Goal: Transaction & Acquisition: Purchase product/service

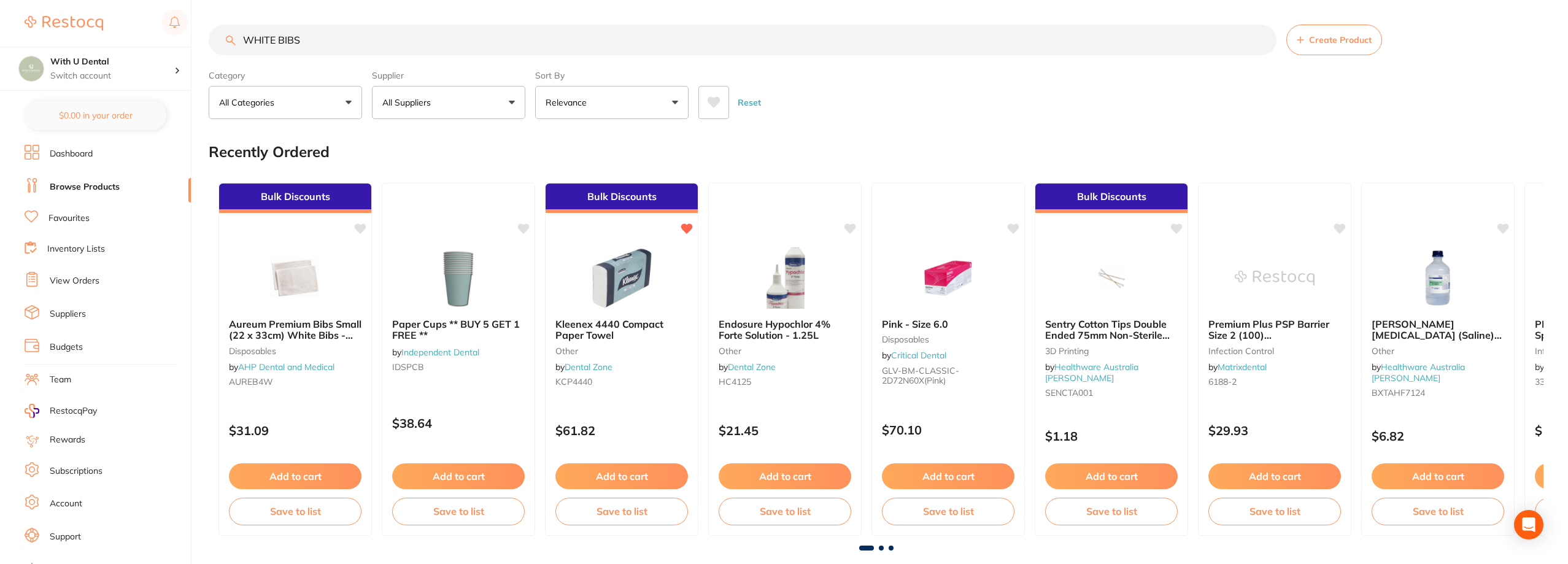
type input "WHITE BIBS"
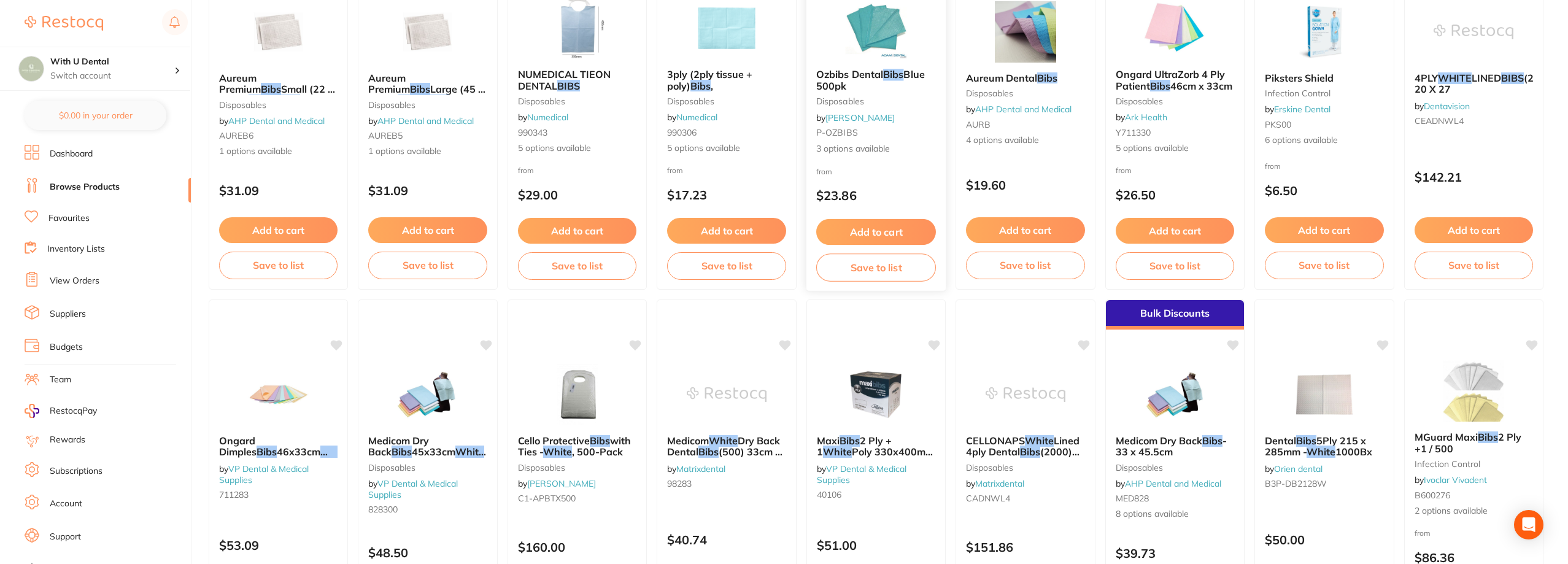
scroll to position [307, 0]
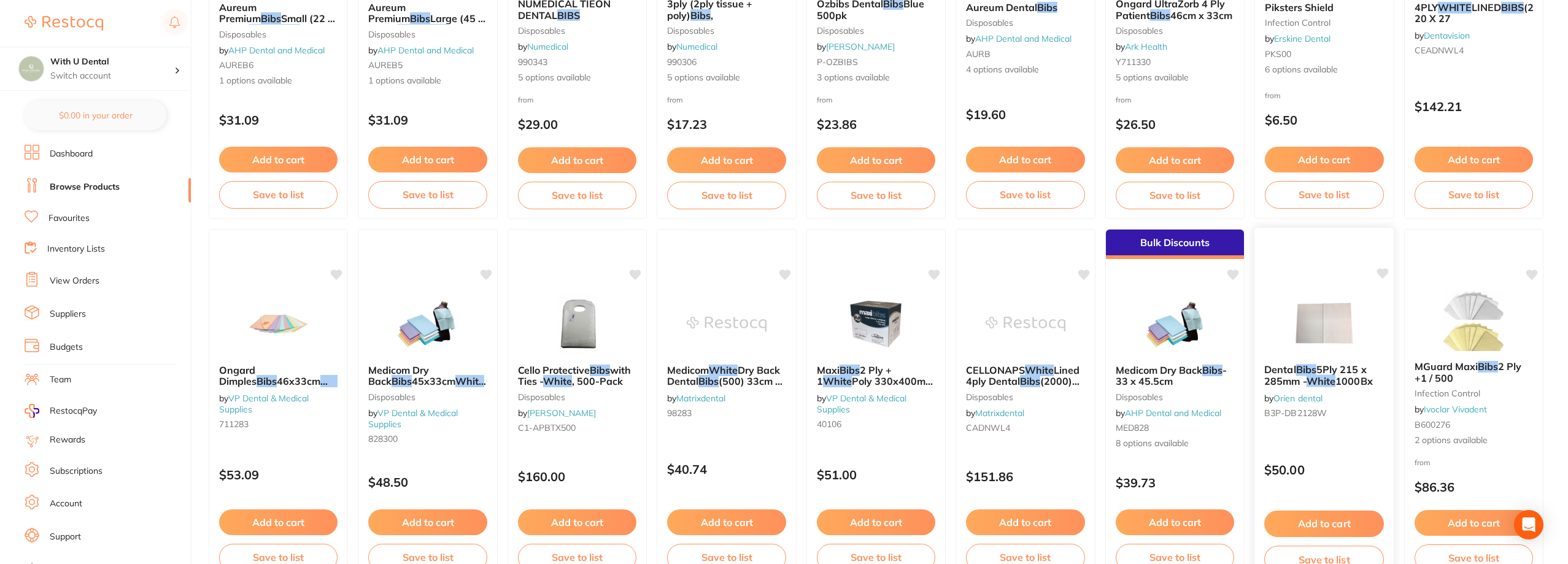
click at [857, 303] on img at bounding box center [1324, 323] width 81 height 62
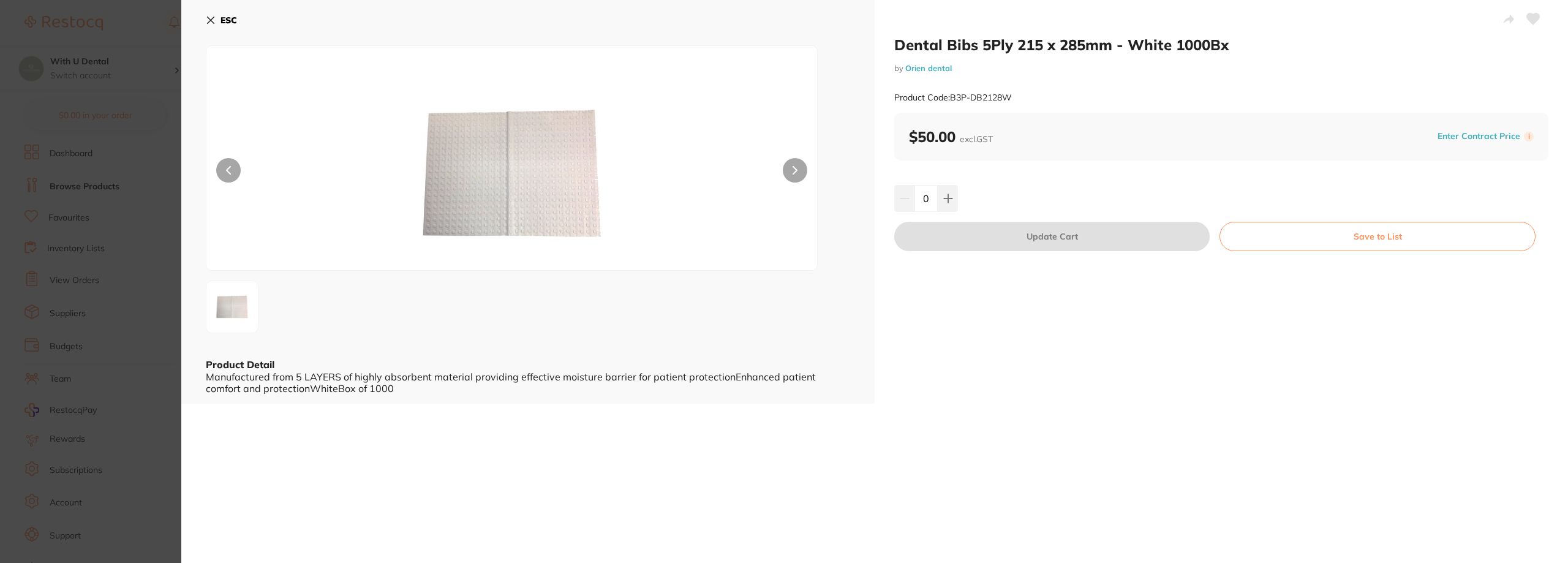
click at [203, 18] on div "ESC Product Detail Manufactured from 5 LAYERS of highly absorbent material prov…" at bounding box center [528, 202] width 693 height 404
click at [220, 20] on button "ESC" at bounding box center [221, 20] width 31 height 20
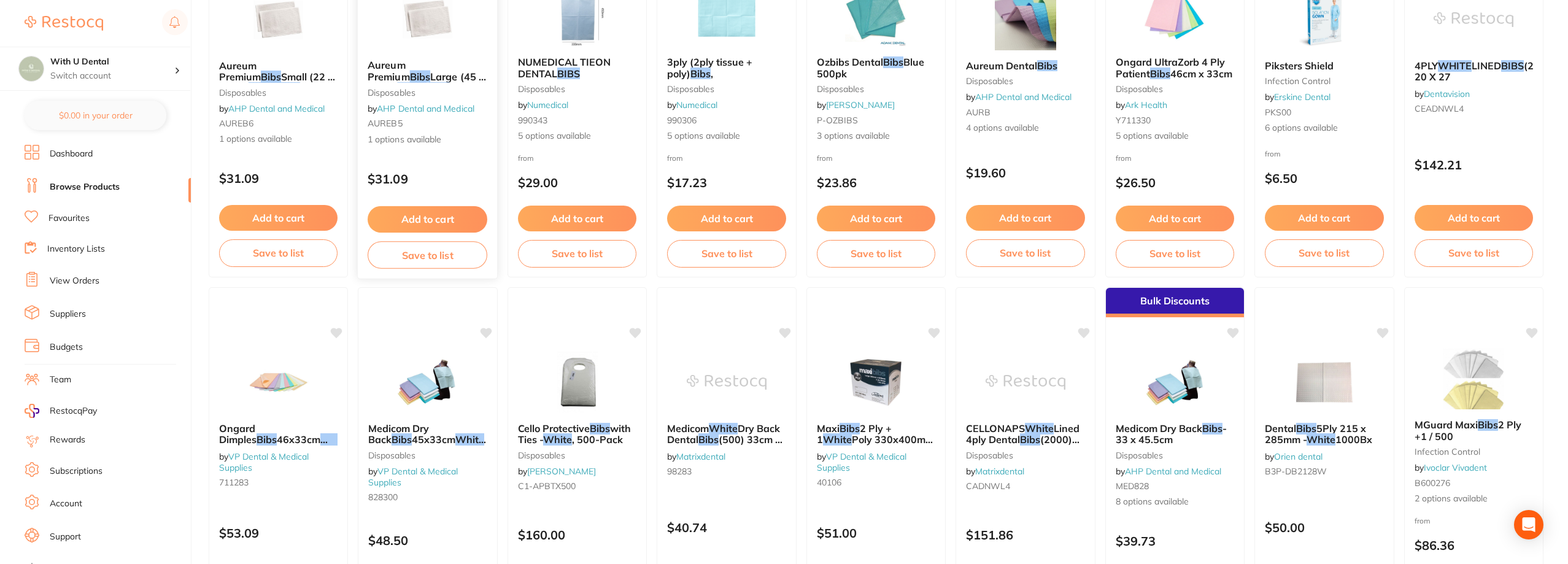
scroll to position [368, 0]
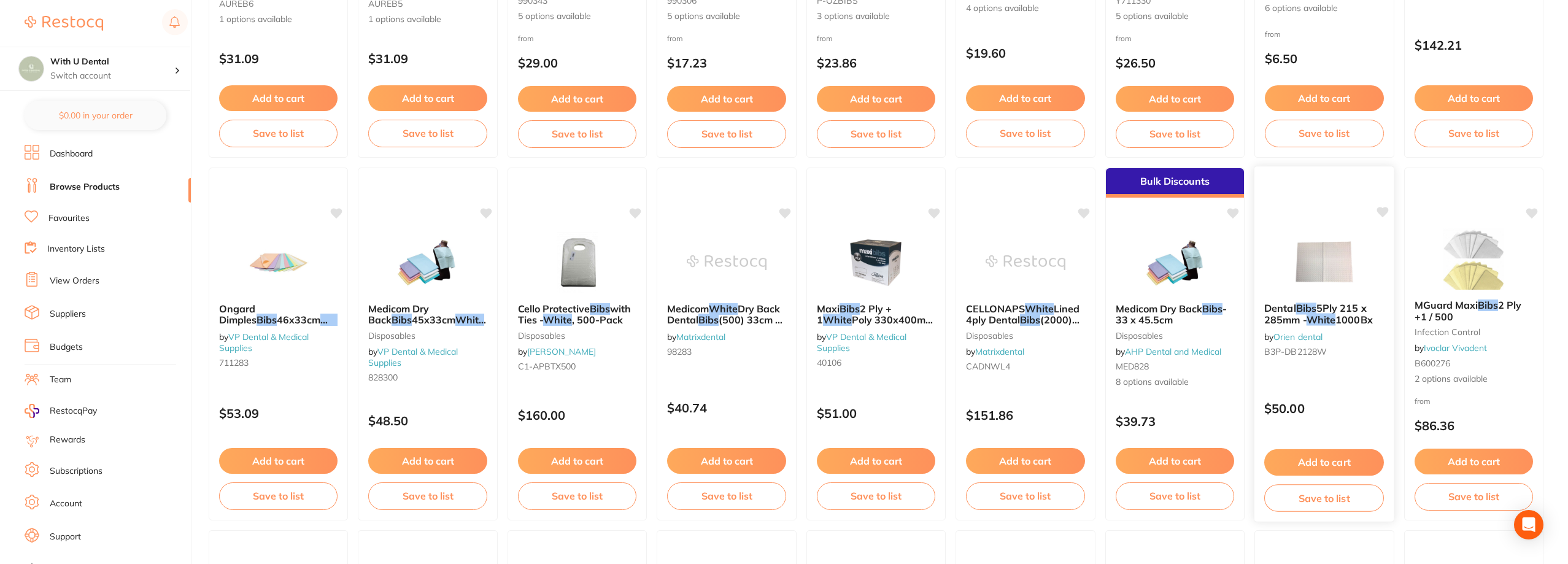
click at [857, 212] on div "Dental Bibs 5Ply 215 x 285mm - White 1000Bx by Orien dental B3P-DB2128W $50.00 …" at bounding box center [1325, 344] width 141 height 356
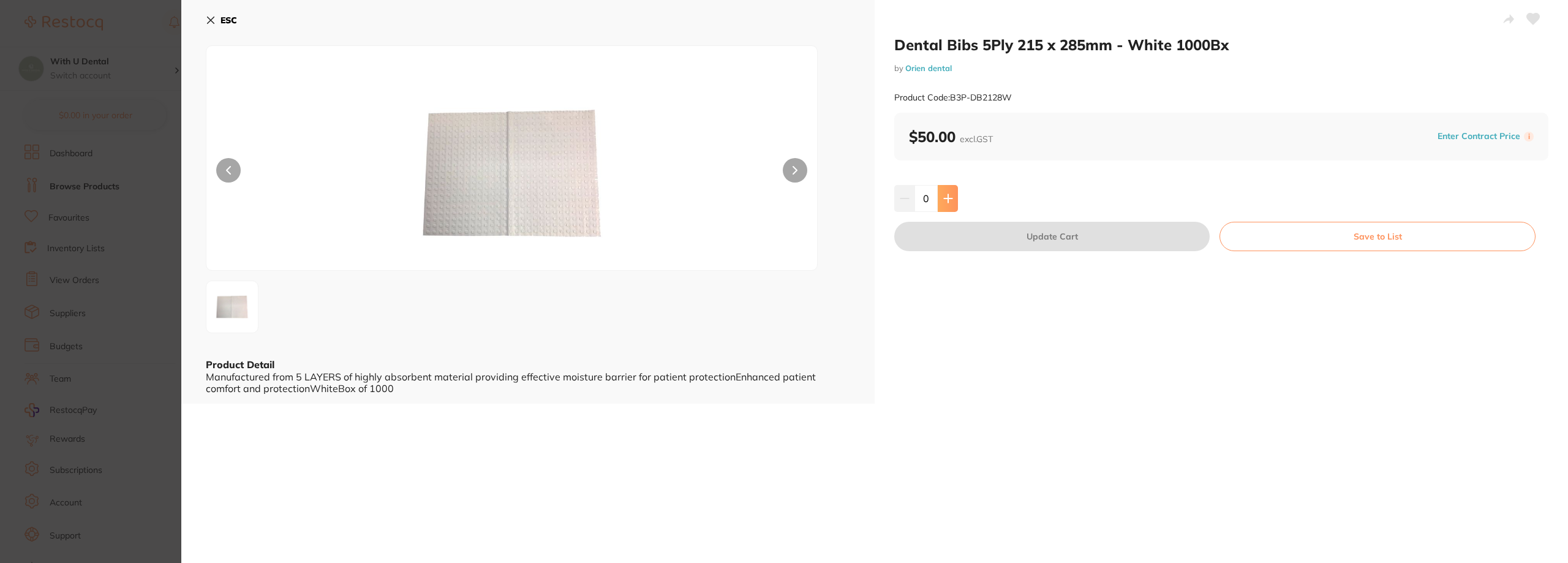
click at [855, 206] on button at bounding box center [947, 198] width 20 height 27
type input "1"
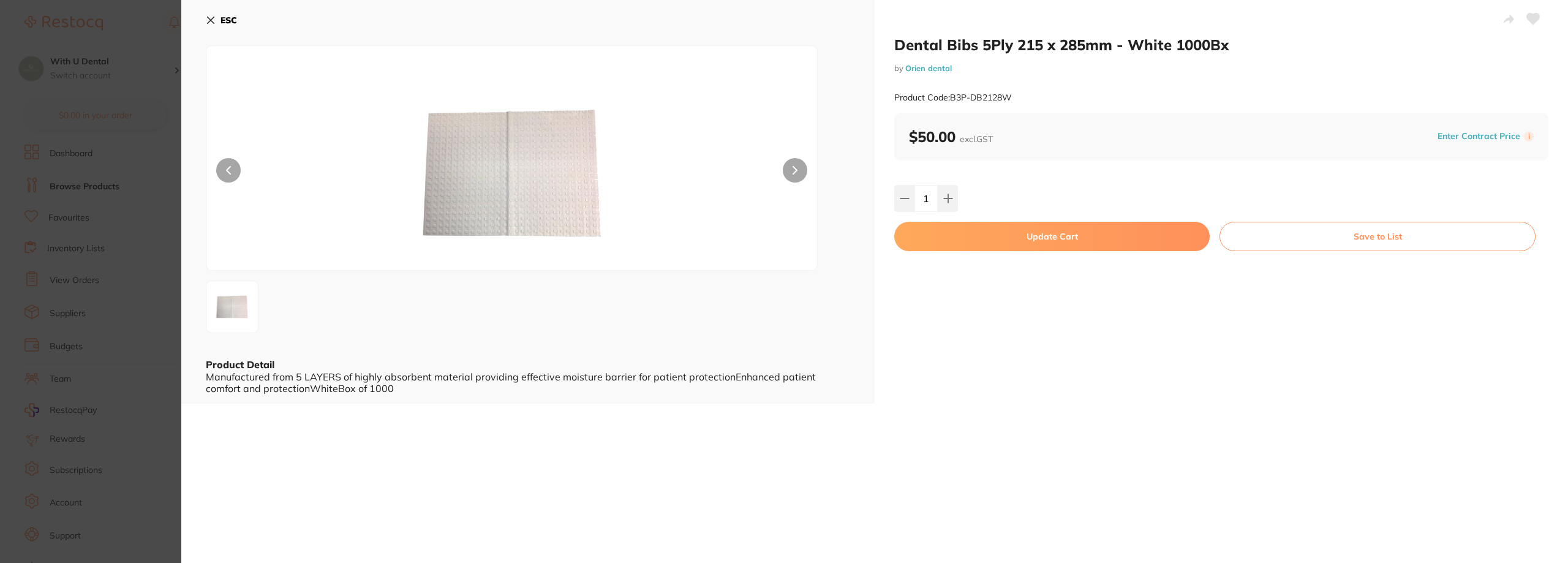
click at [855, 235] on button "Update Cart" at bounding box center [1051, 236] width 315 height 30
checkbox input "false"
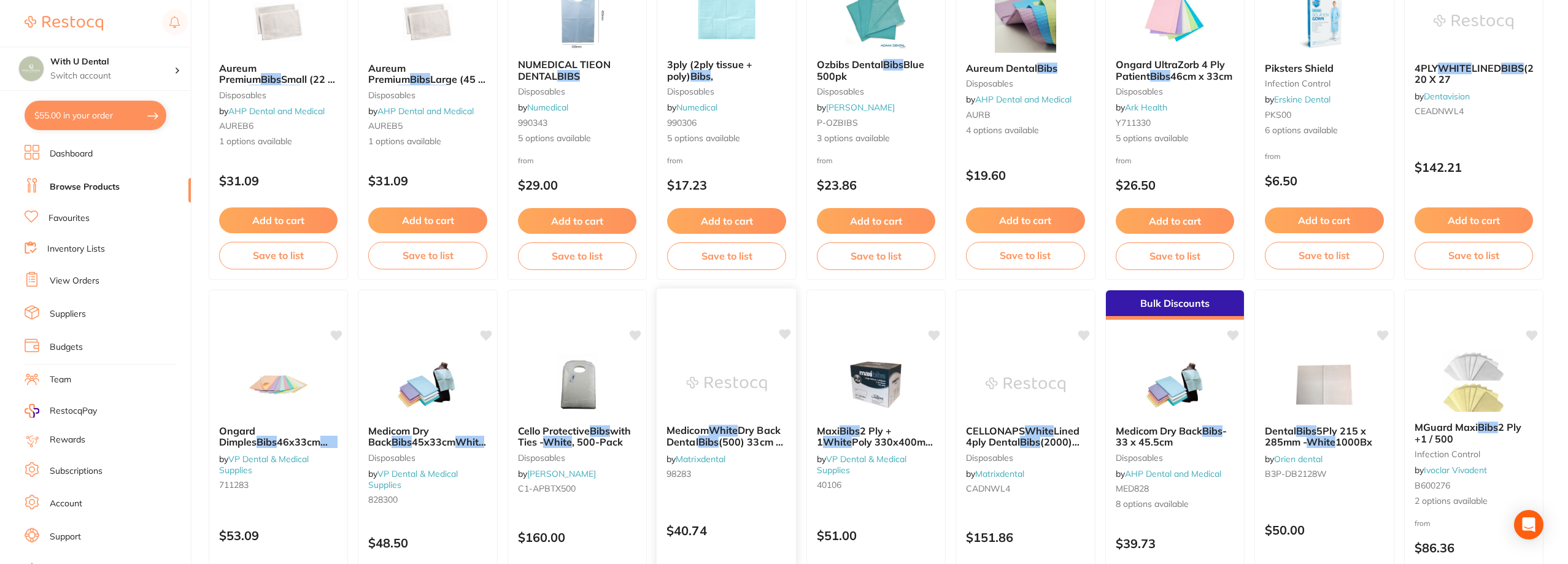
scroll to position [245, 0]
click at [314, 94] on small "disposables" at bounding box center [278, 95] width 120 height 10
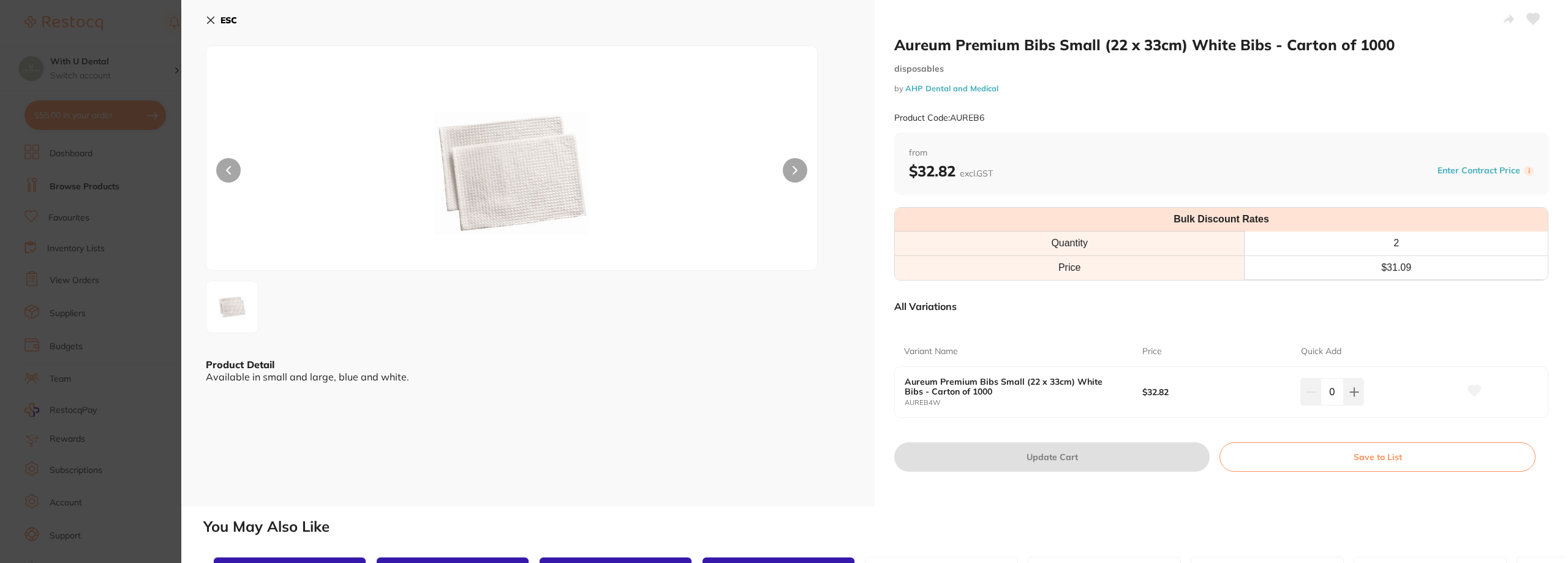
click at [221, 19] on b "ESC" at bounding box center [229, 20] width 17 height 11
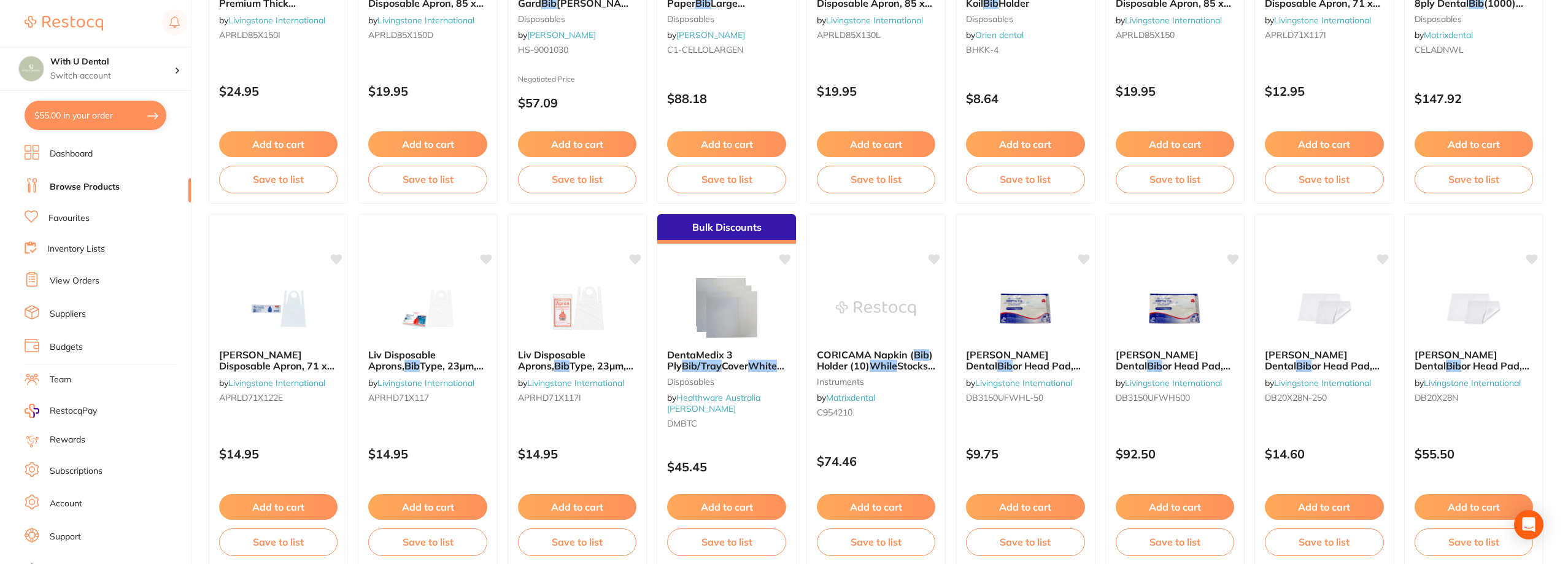
scroll to position [1411, 0]
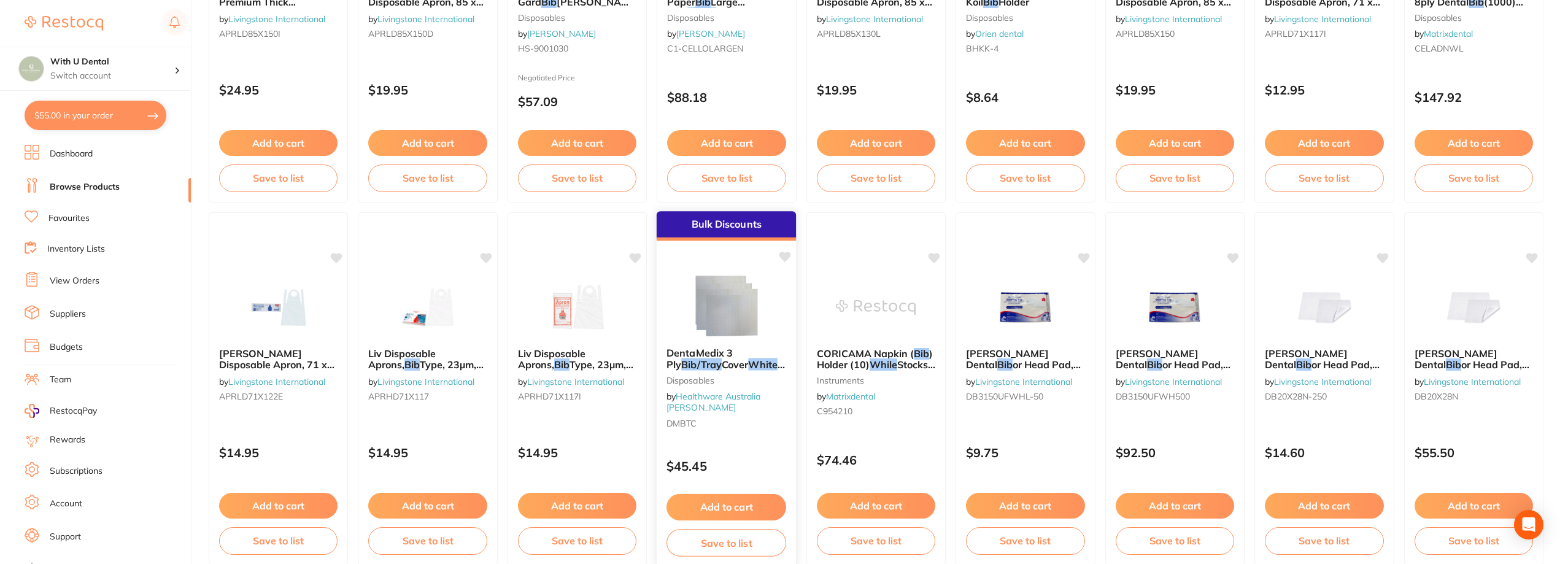
click at [744, 281] on img at bounding box center [726, 306] width 81 height 62
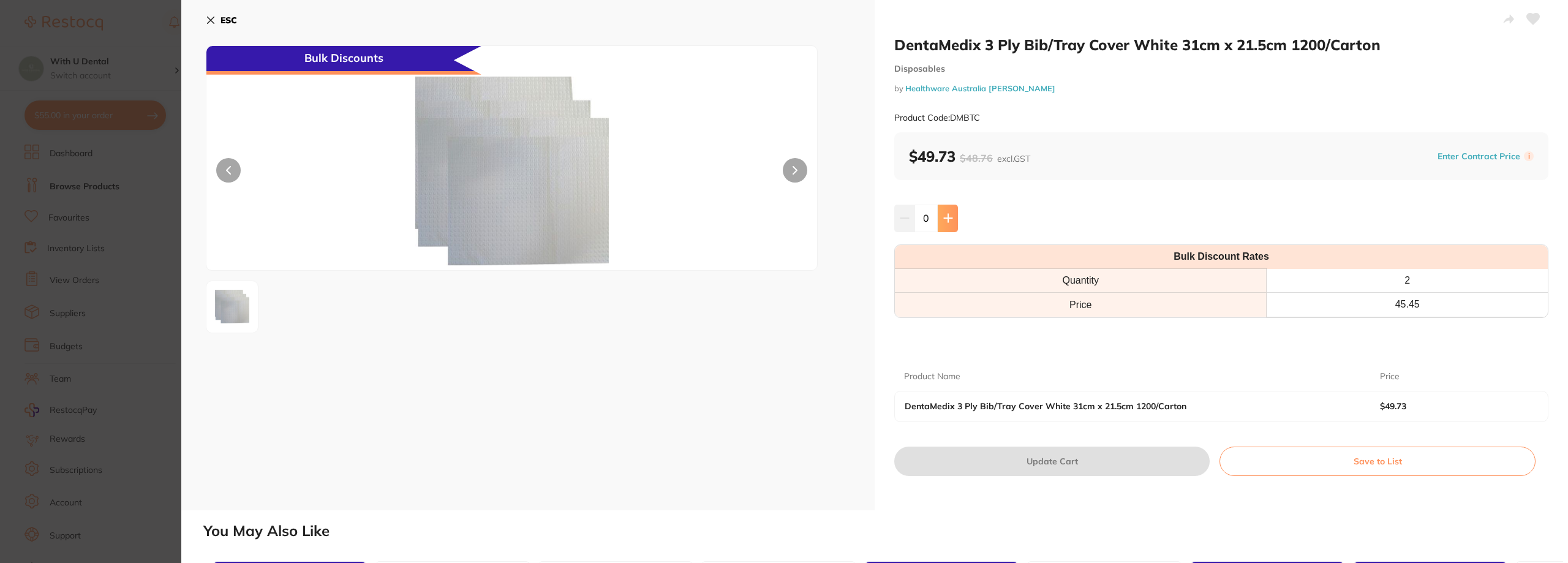
click at [855, 220] on button at bounding box center [947, 218] width 20 height 27
type input "1"
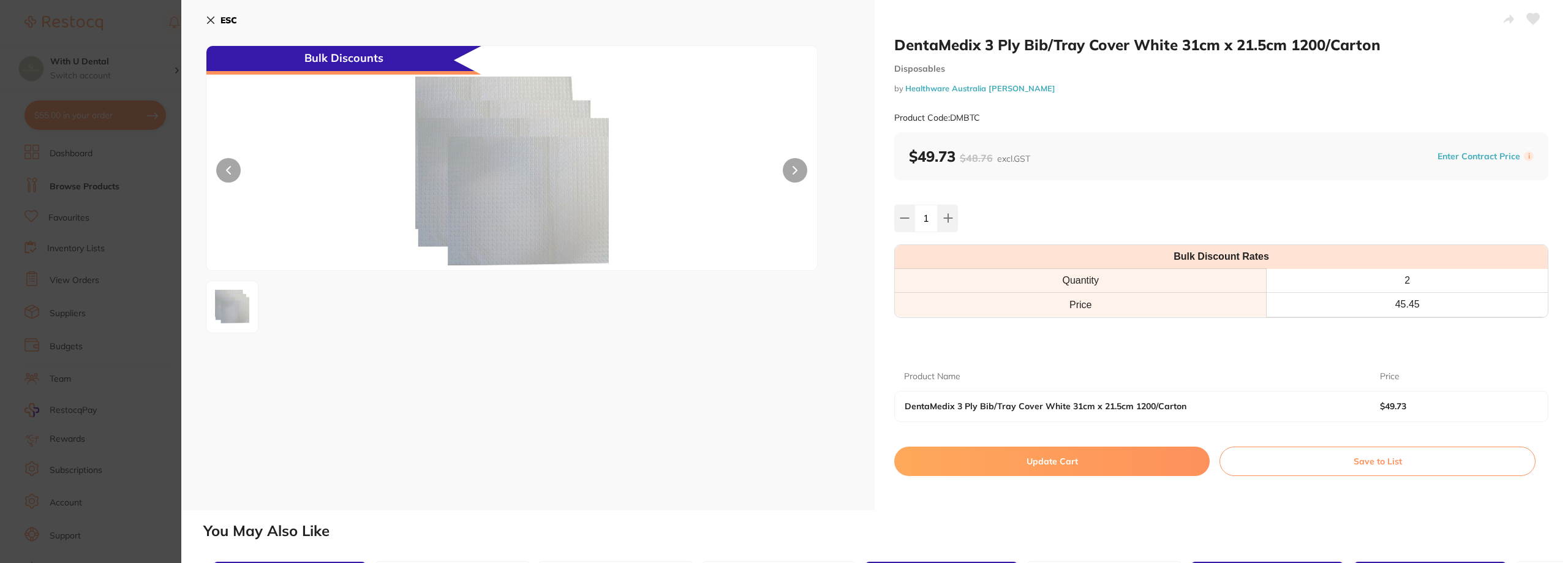
click at [571, 171] on img at bounding box center [510, 173] width 366 height 194
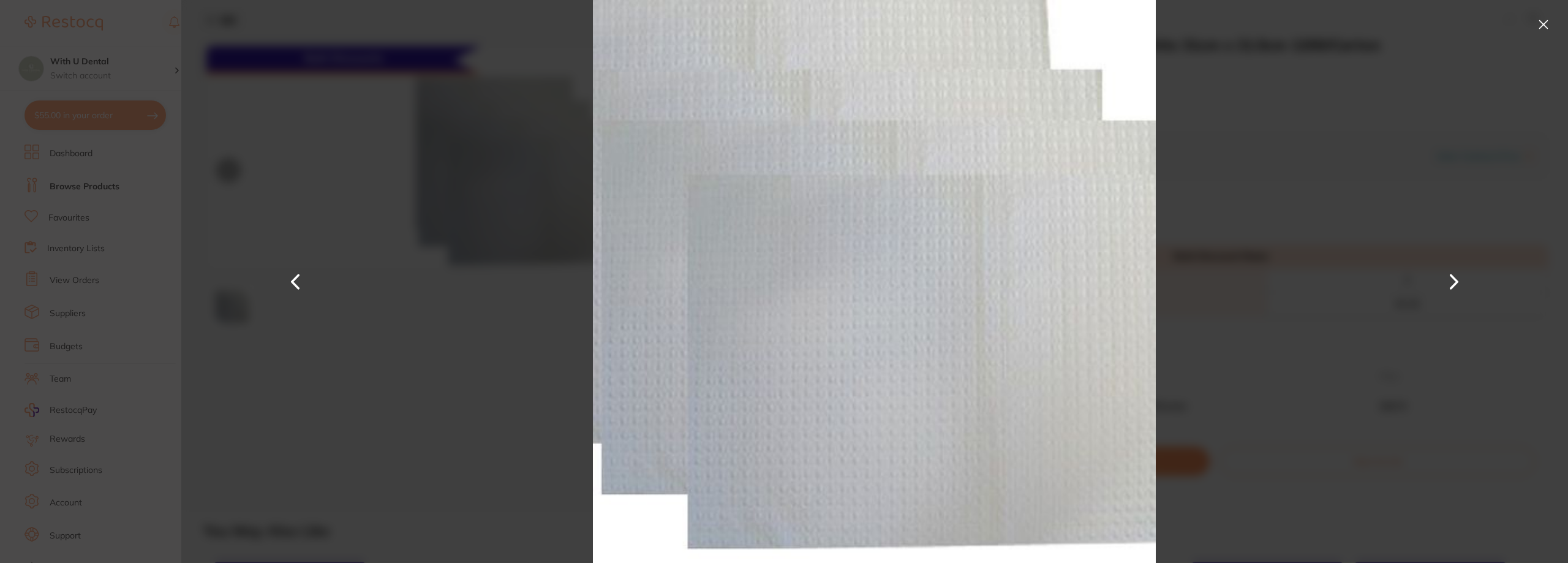
click at [855, 208] on img at bounding box center [874, 282] width 729 height 563
click at [325, 126] on div at bounding box center [874, 282] width 1386 height 563
click at [855, 20] on div at bounding box center [874, 282] width 1386 height 563
click at [855, 24] on button at bounding box center [1542, 24] width 19 height 19
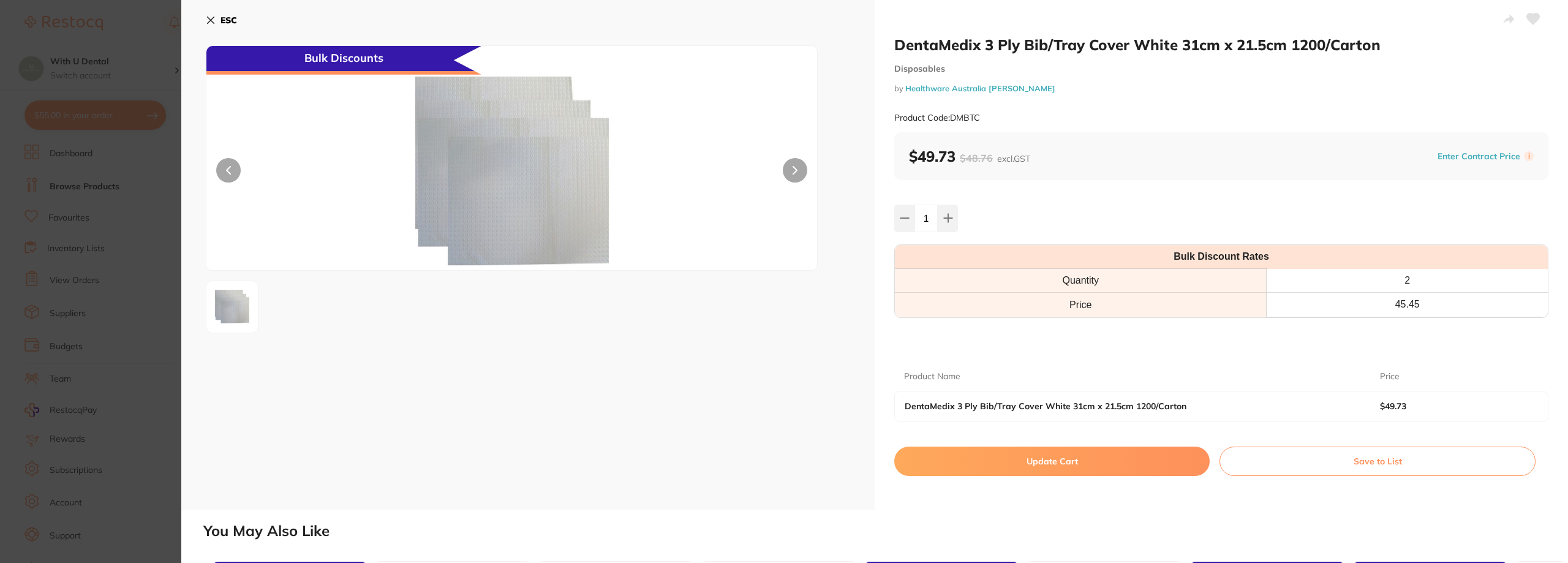
click at [225, 20] on b "ESC" at bounding box center [229, 20] width 17 height 11
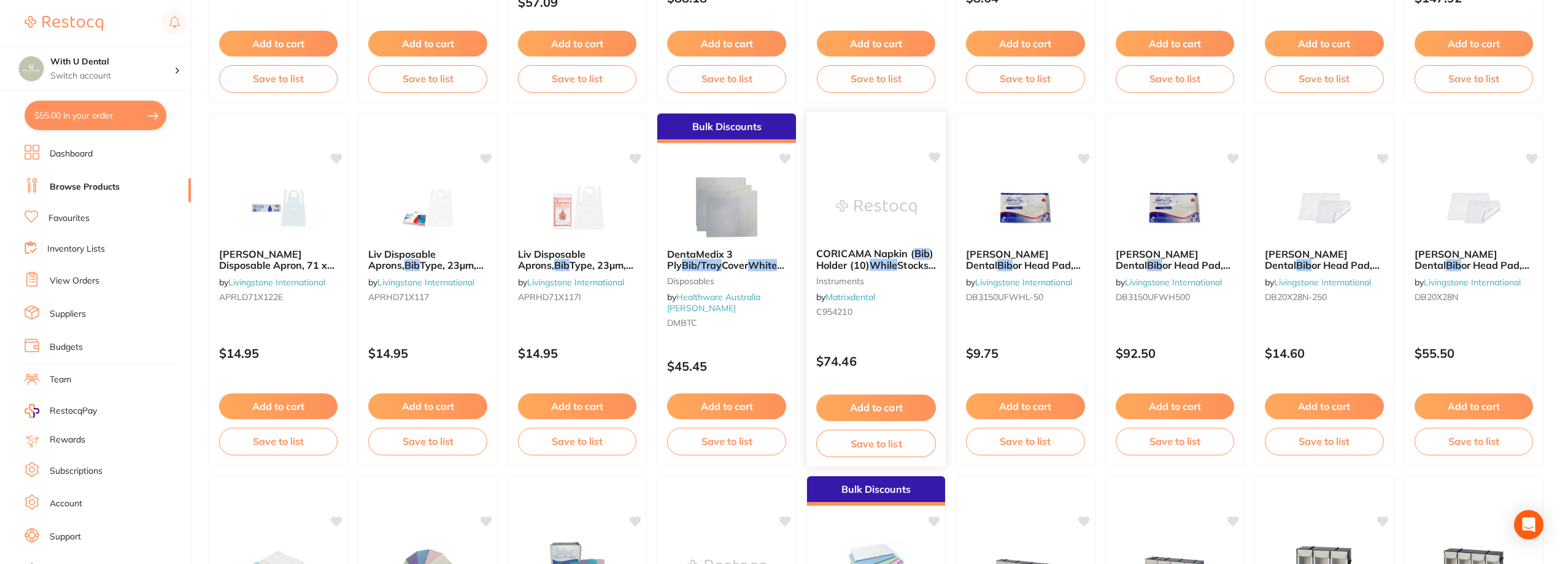
scroll to position [1717, 0]
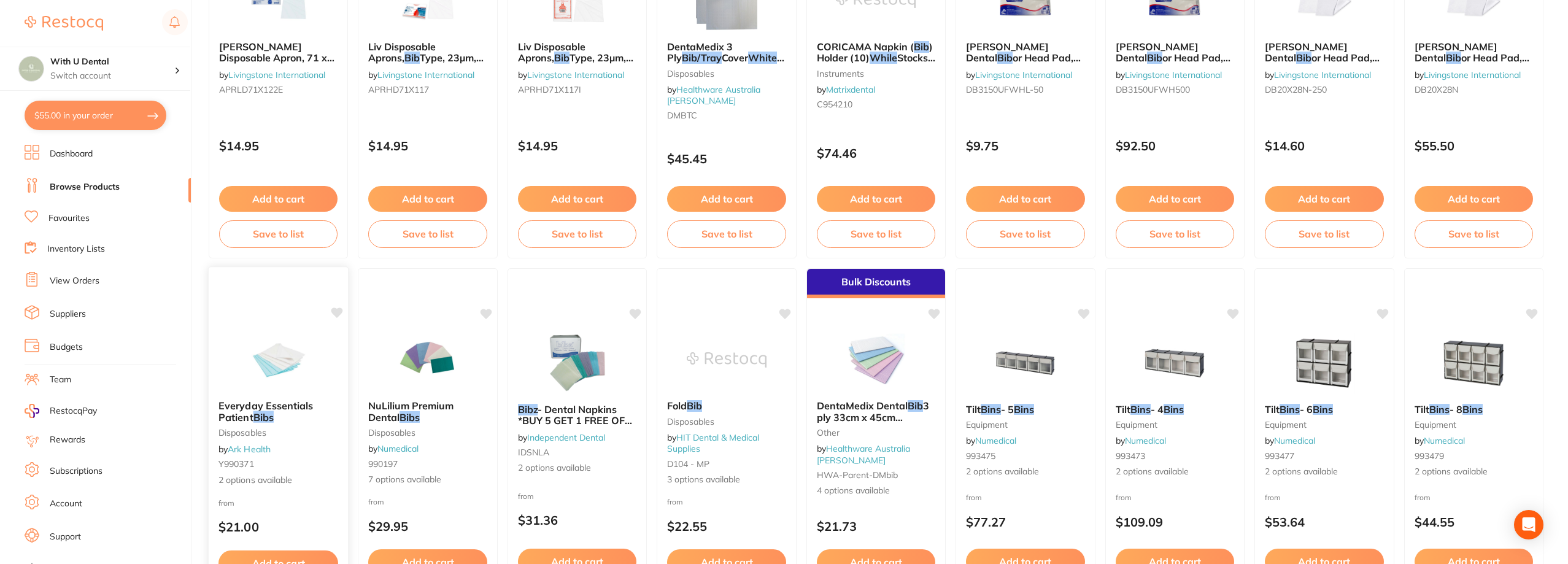
click at [305, 348] on img at bounding box center [279, 359] width 81 height 62
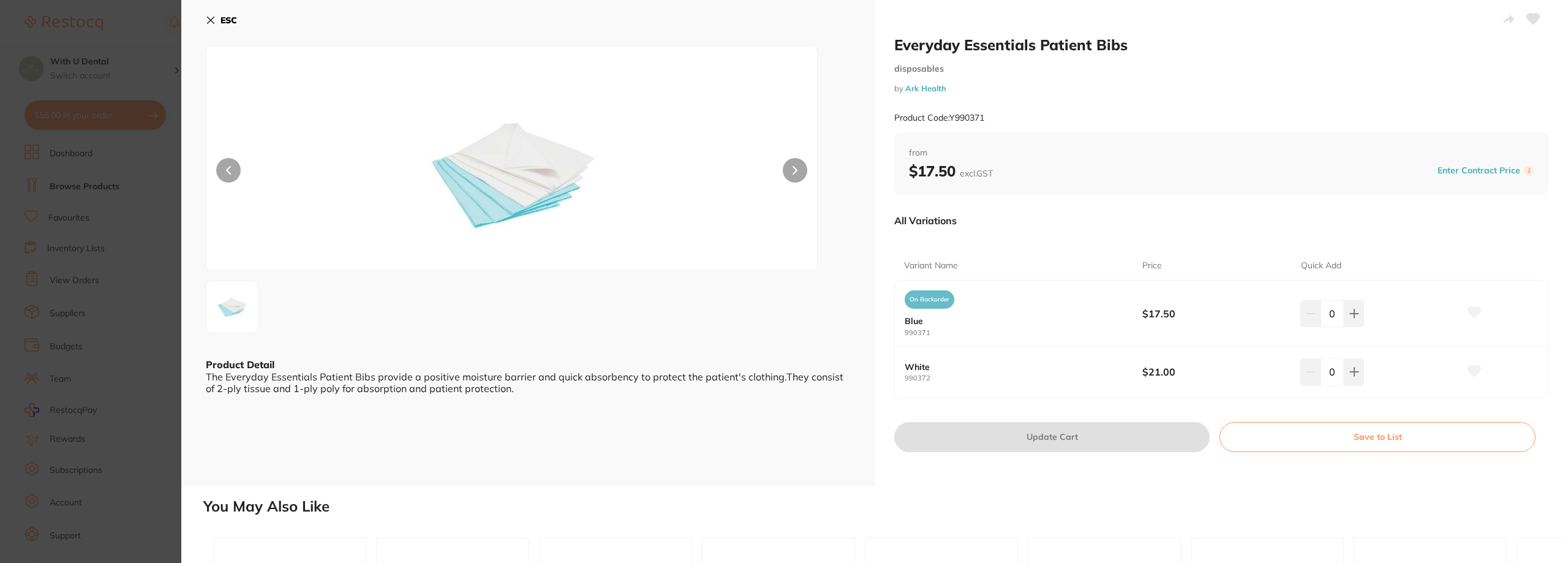
click at [207, 21] on icon at bounding box center [210, 20] width 10 height 10
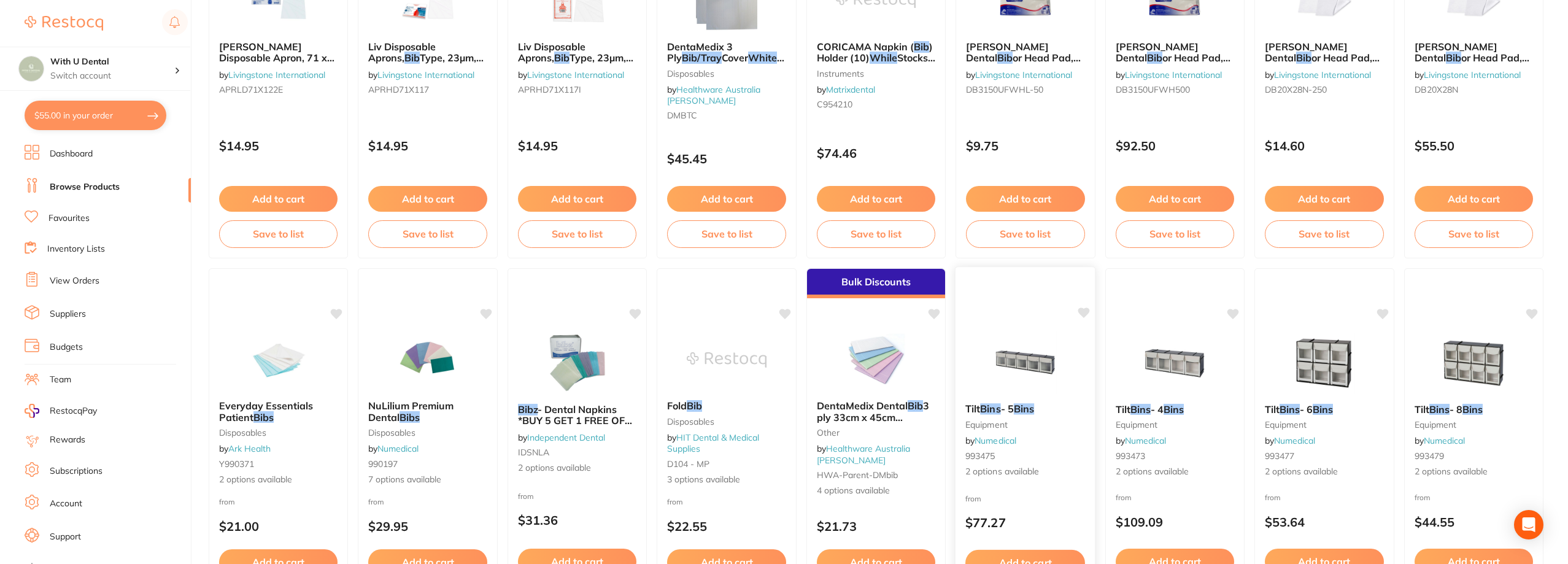
scroll to position [1838, 0]
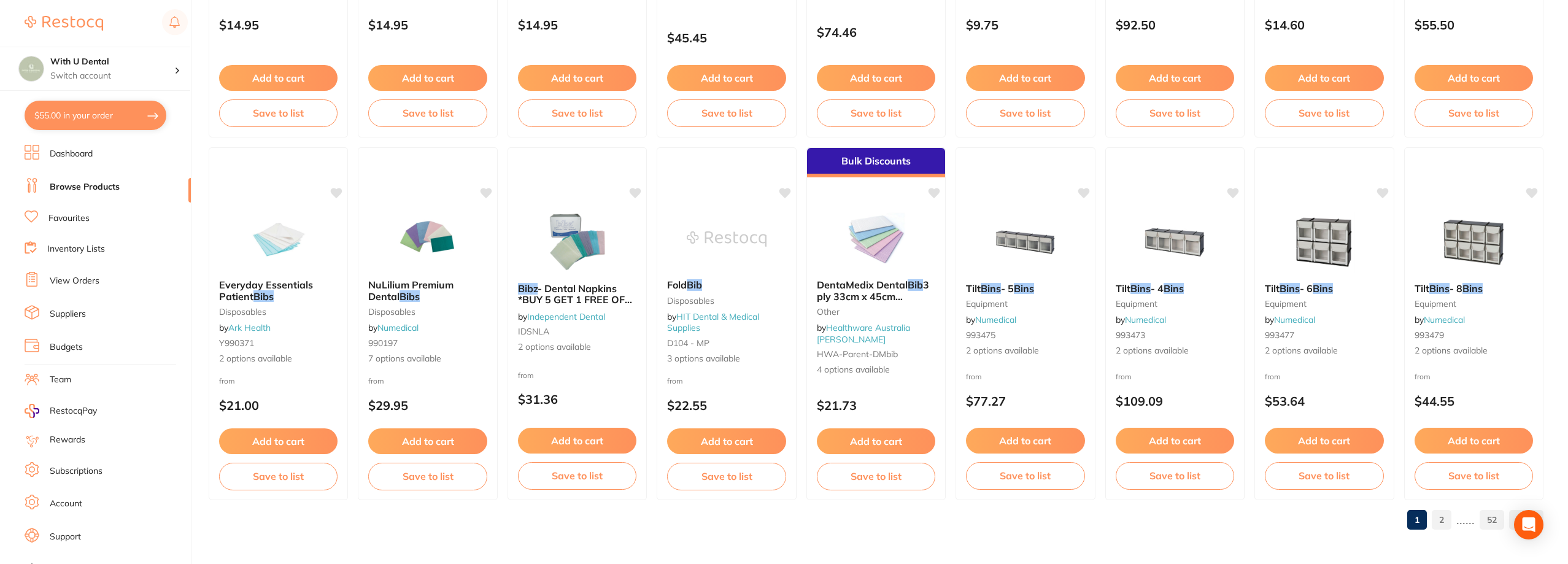
click at [64, 114] on button "$55.00 in your order" at bounding box center [95, 115] width 142 height 30
checkbox input "true"
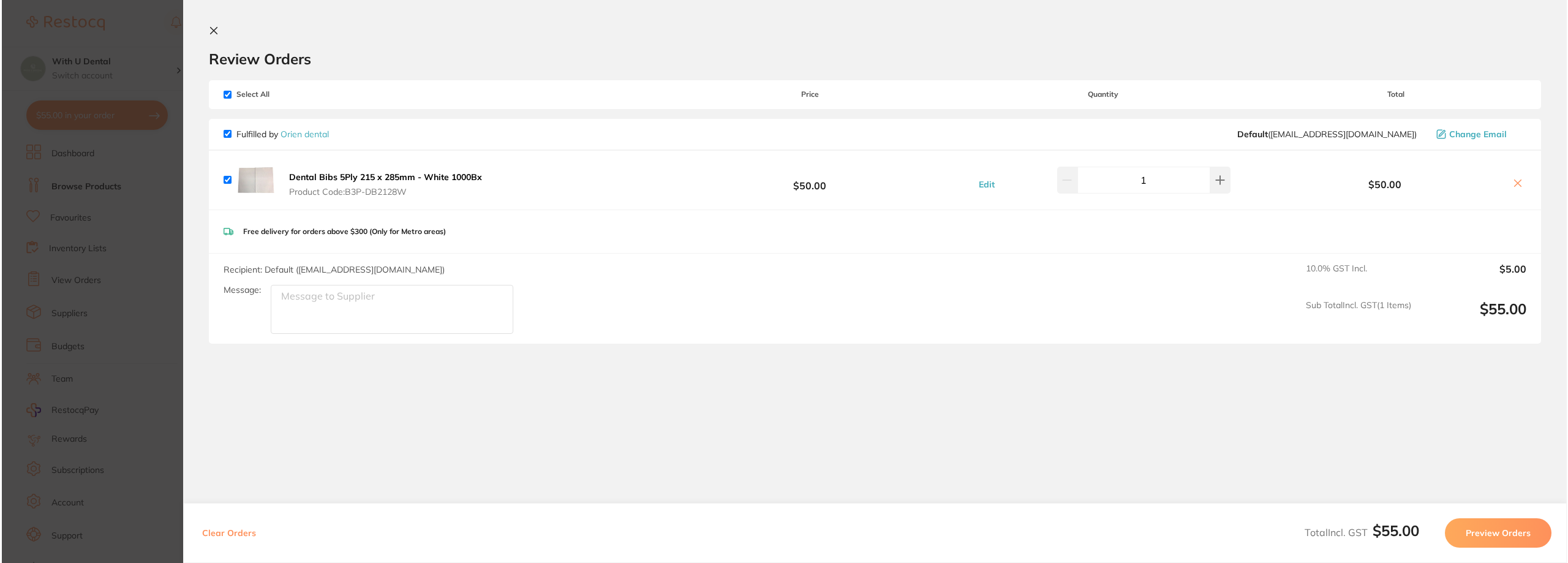
scroll to position [0, 0]
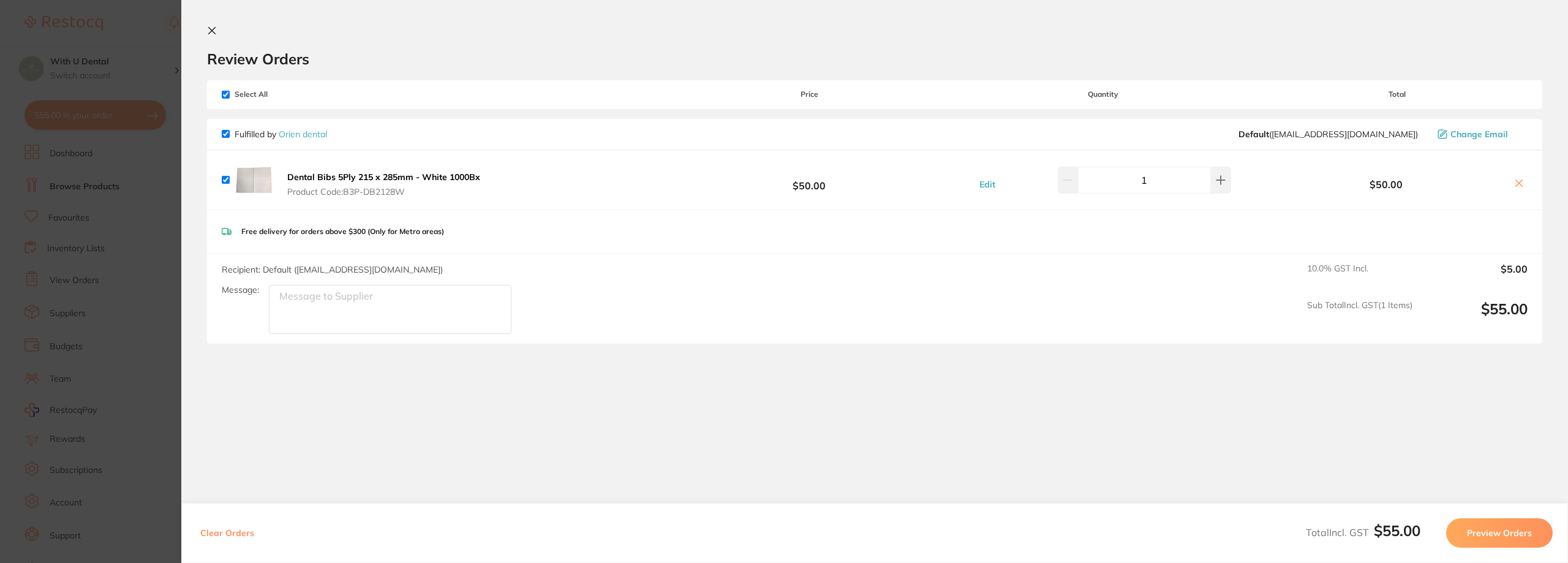
click at [210, 30] on icon at bounding box center [211, 31] width 6 height 6
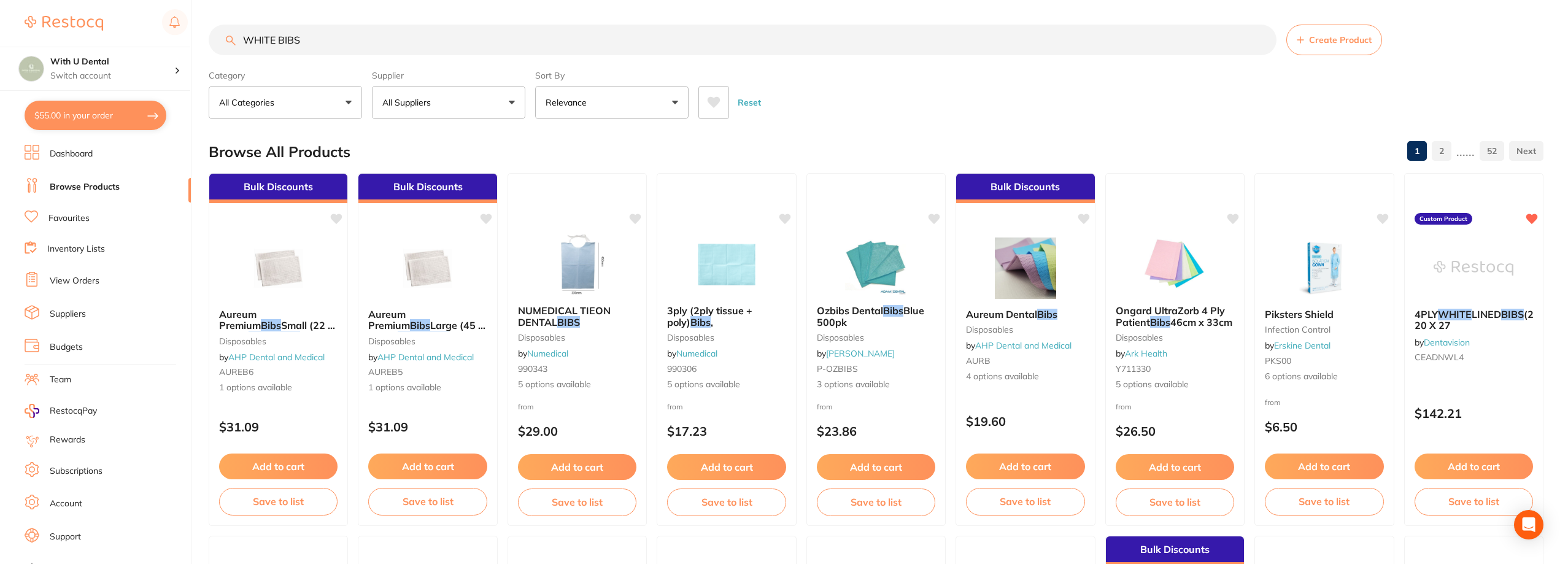
drag, startPoint x: 296, startPoint y: 20, endPoint x: 319, endPoint y: 41, distance: 31.1
drag, startPoint x: 319, startPoint y: 41, endPoint x: 180, endPoint y: 40, distance: 139.0
click at [180, 40] on div "$55.00 With U Dental Switch account With U Dental $55.00 in your order Dashboar…" at bounding box center [784, 282] width 1568 height 564
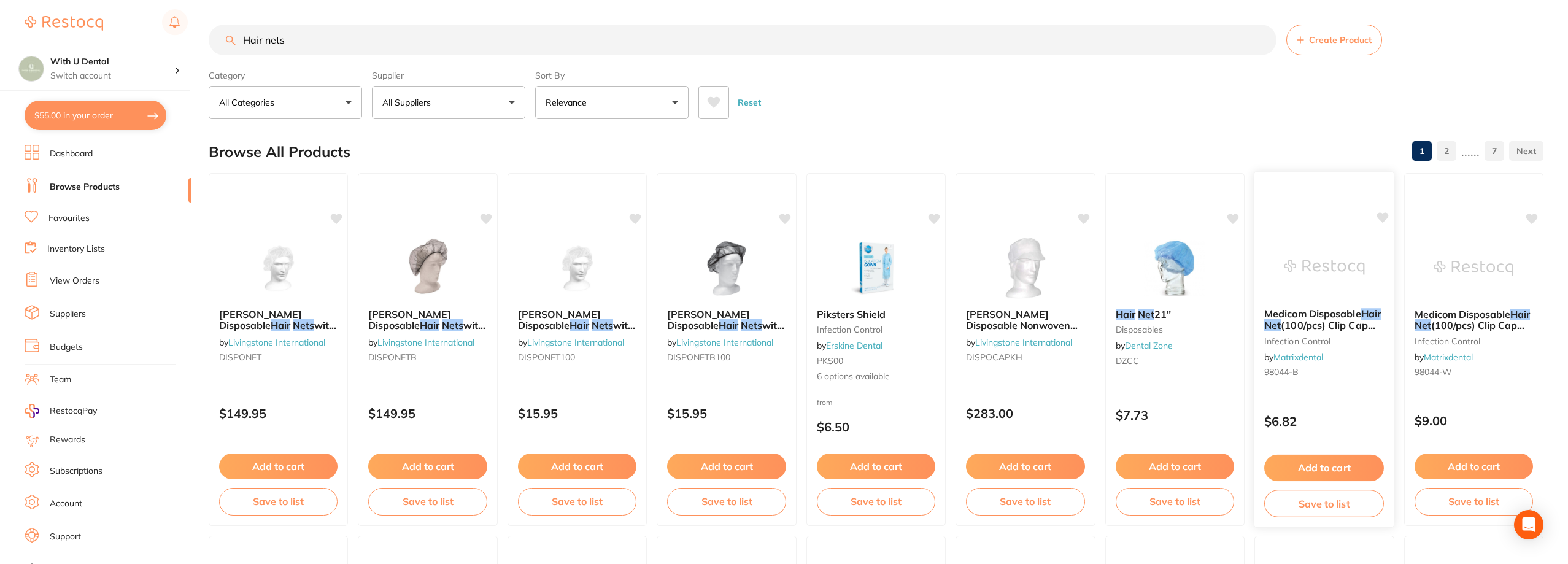
click at [857, 256] on img at bounding box center [1324, 267] width 81 height 62
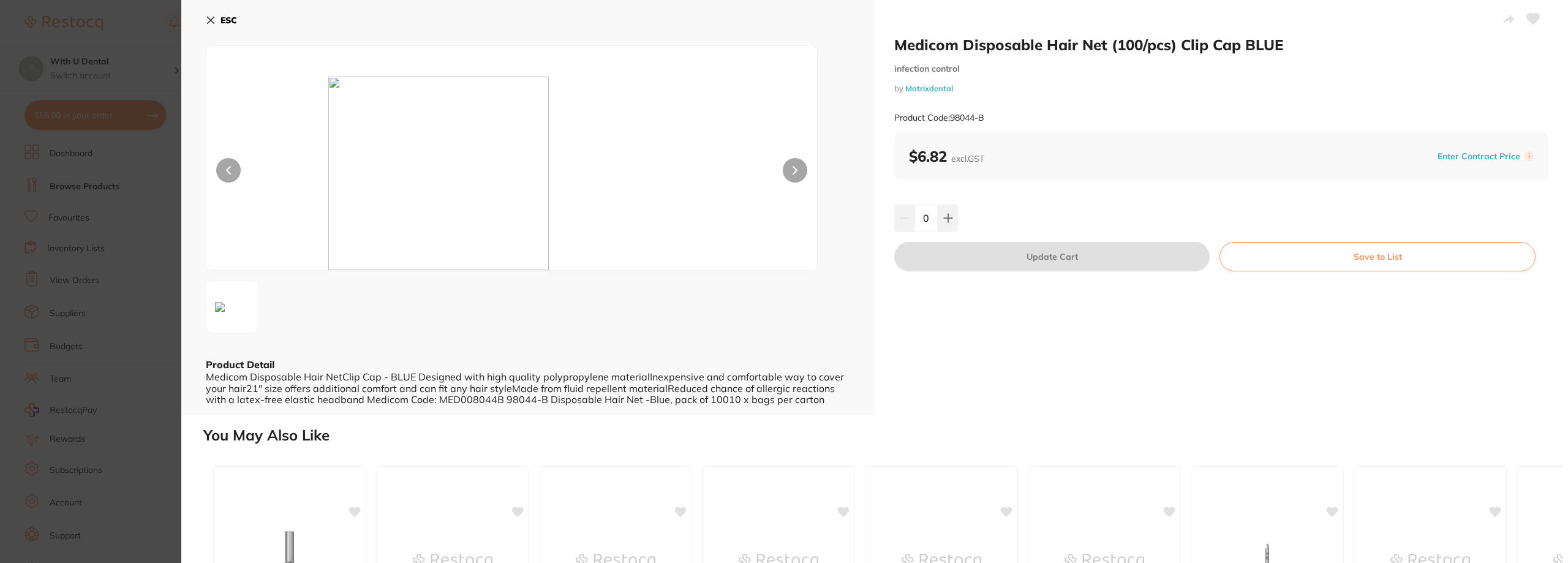
click at [223, 12] on button "ESC" at bounding box center [221, 20] width 31 height 20
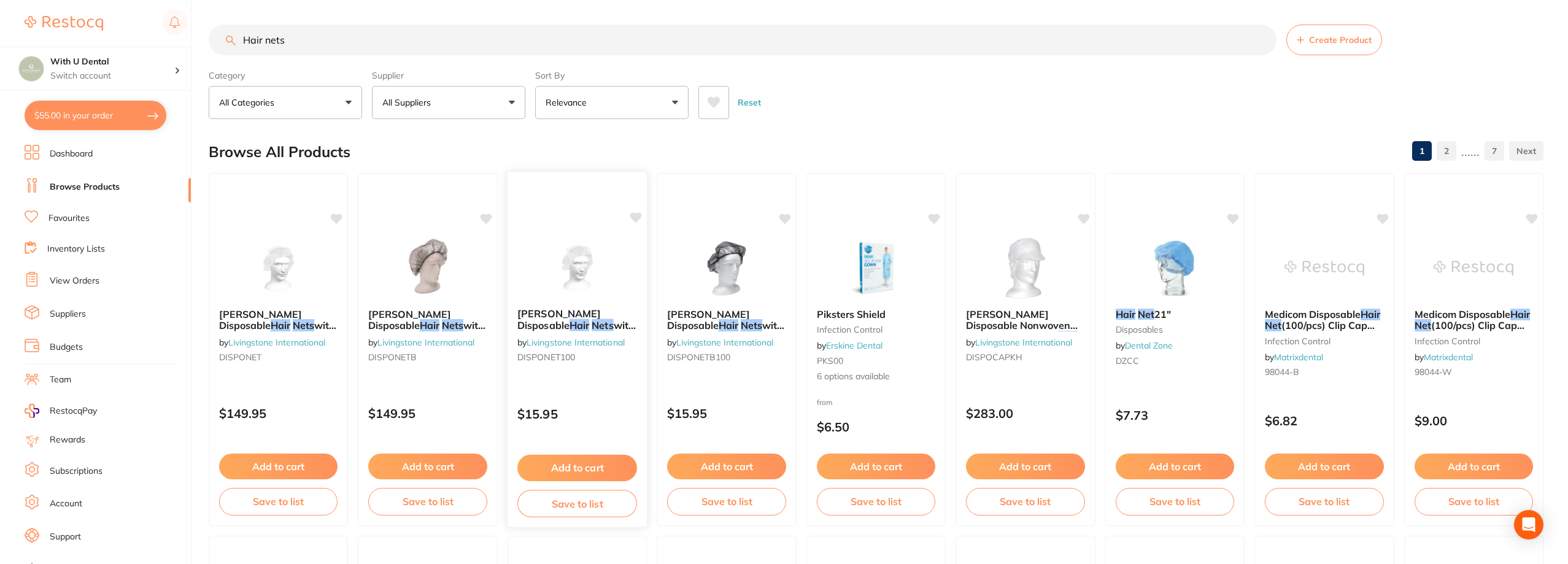
click at [570, 275] on img at bounding box center [577, 267] width 81 height 62
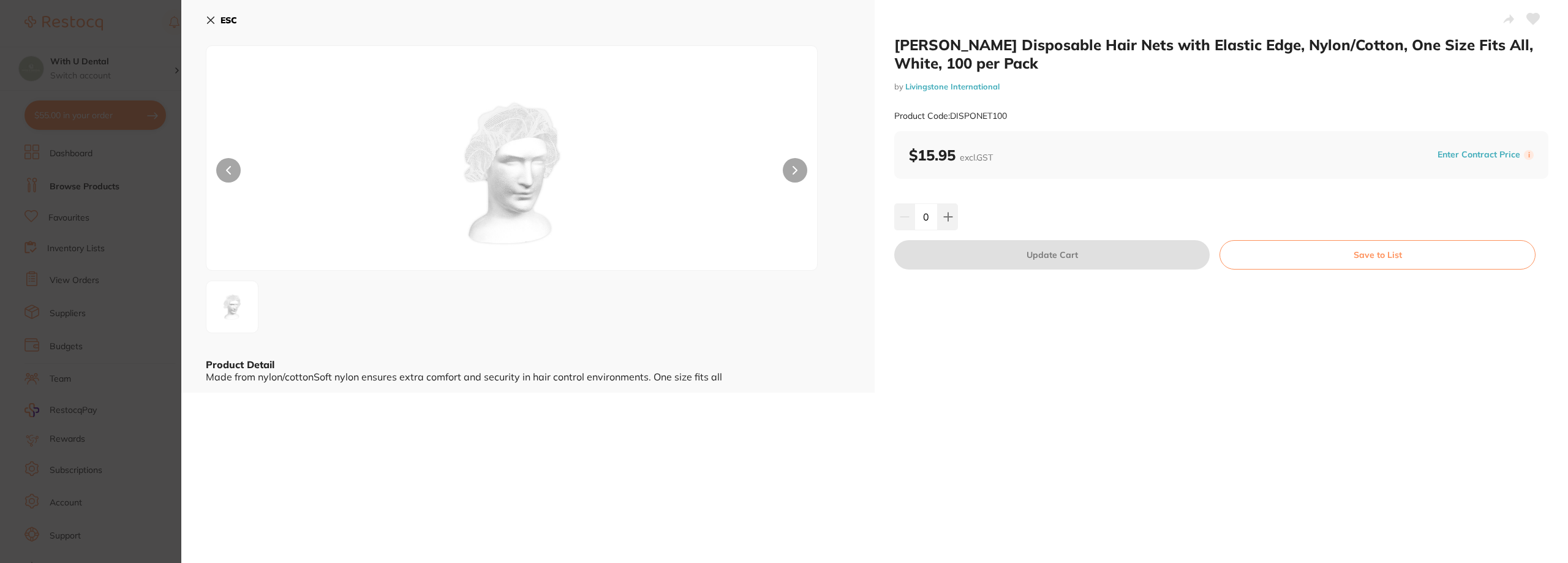
click at [202, 17] on div "ESC Product Detail Made from nylon/cottonSoft nylon ensures extra comfort and s…" at bounding box center [528, 196] width 693 height 393
click at [207, 19] on icon at bounding box center [210, 20] width 10 height 10
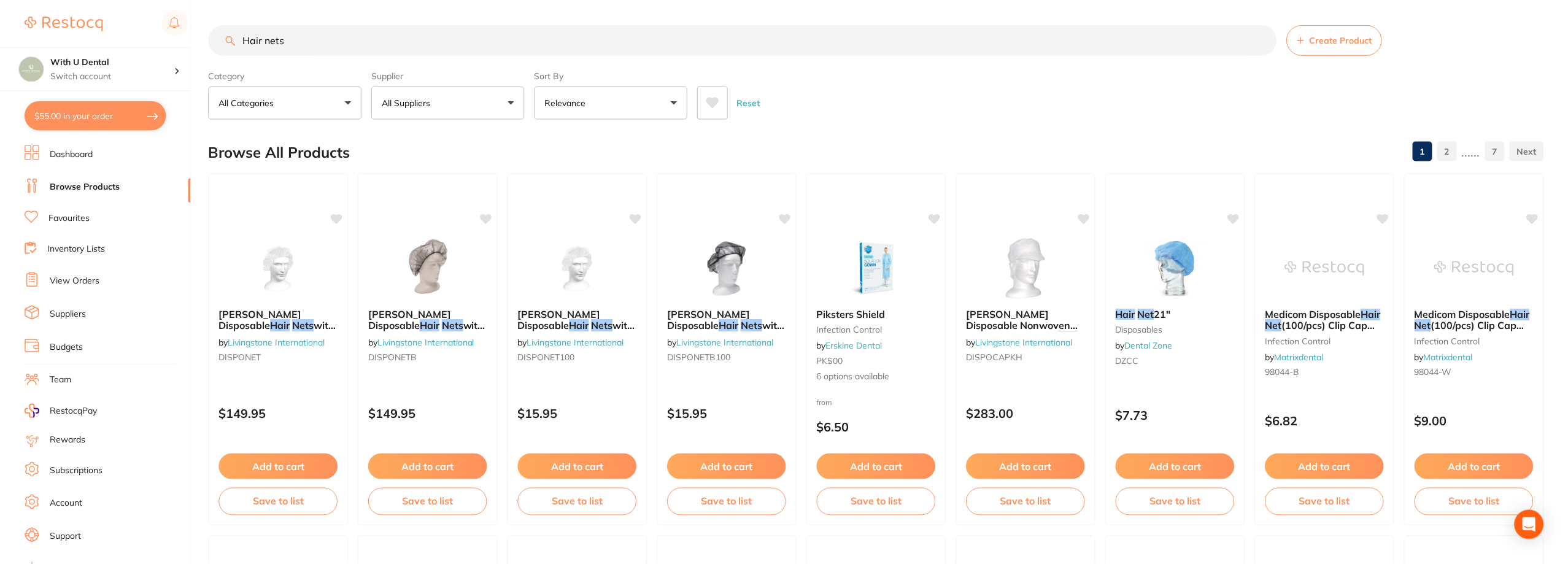
scroll to position [1, 0]
click at [325, 35] on input "Hair nets" at bounding box center [743, 38] width 1068 height 31
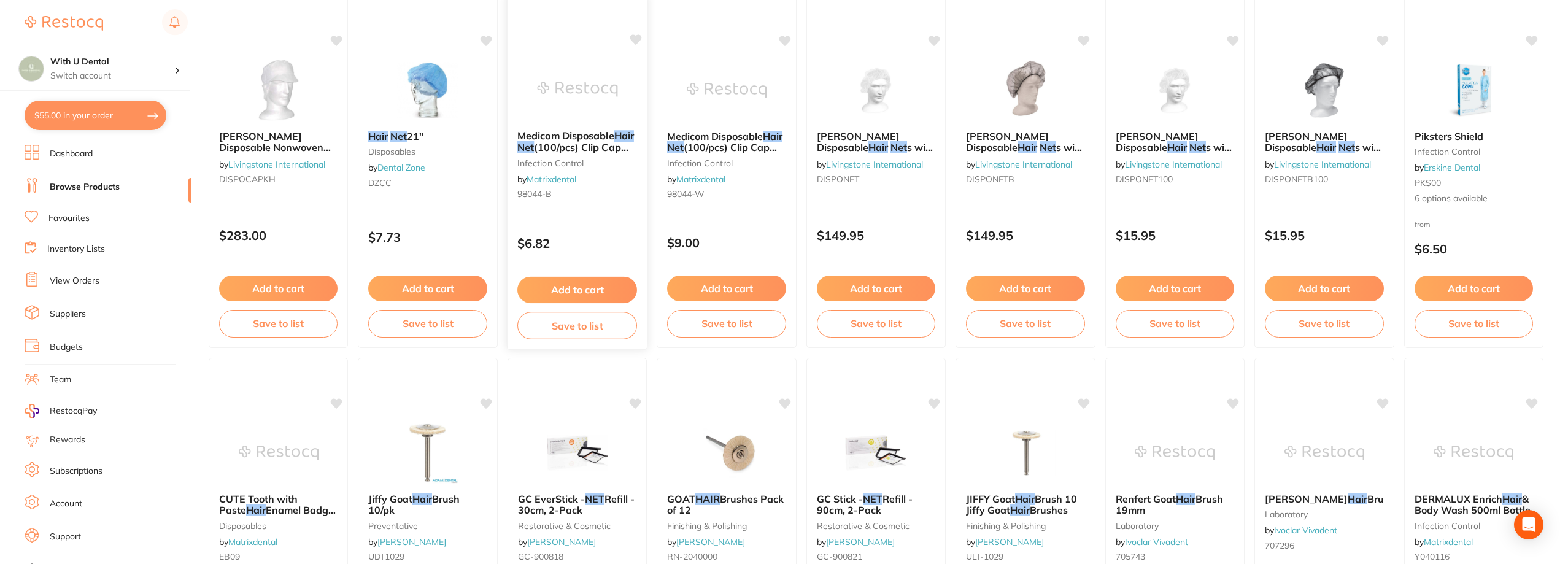
scroll to position [61, 0]
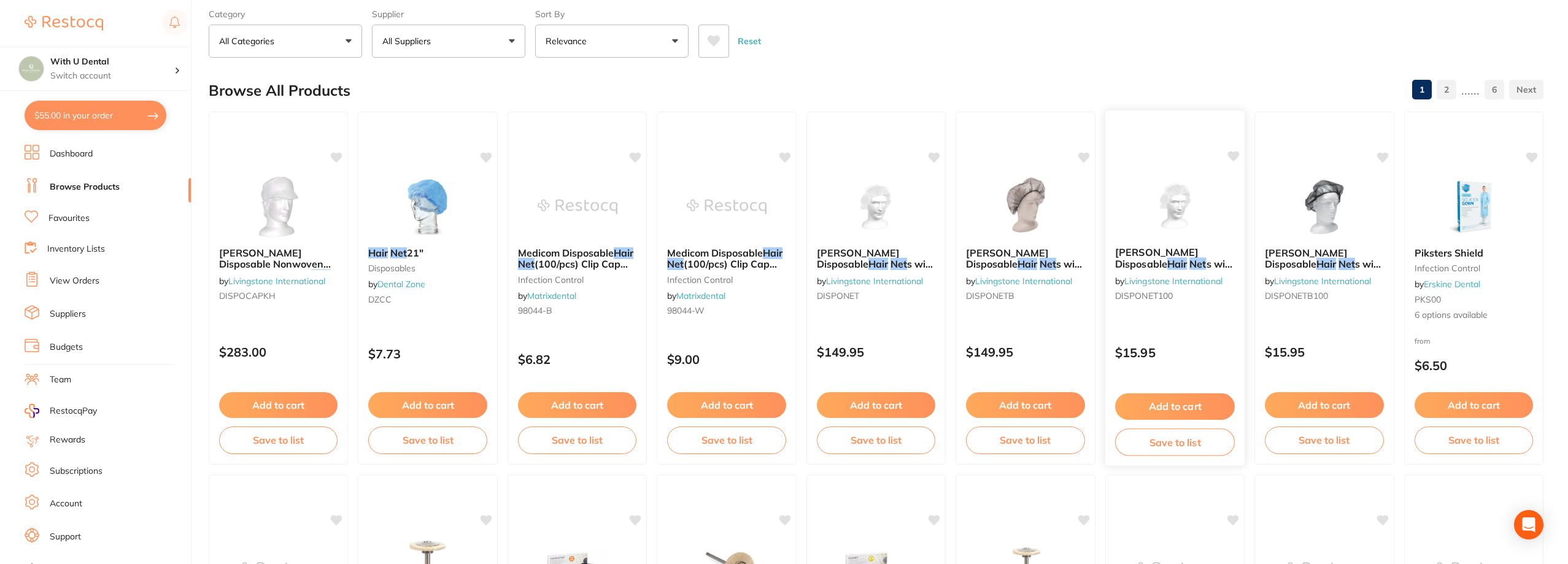
click at [857, 192] on img at bounding box center [1174, 205] width 81 height 62
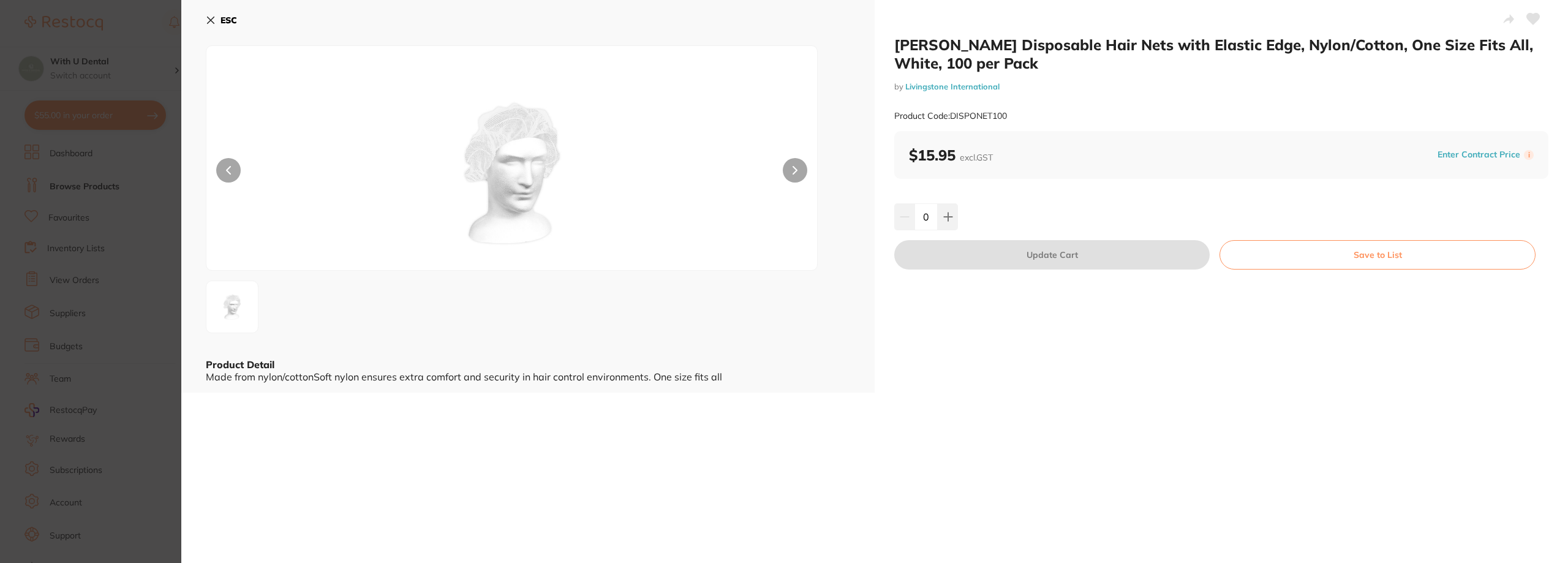
click at [206, 17] on icon at bounding box center [210, 20] width 10 height 10
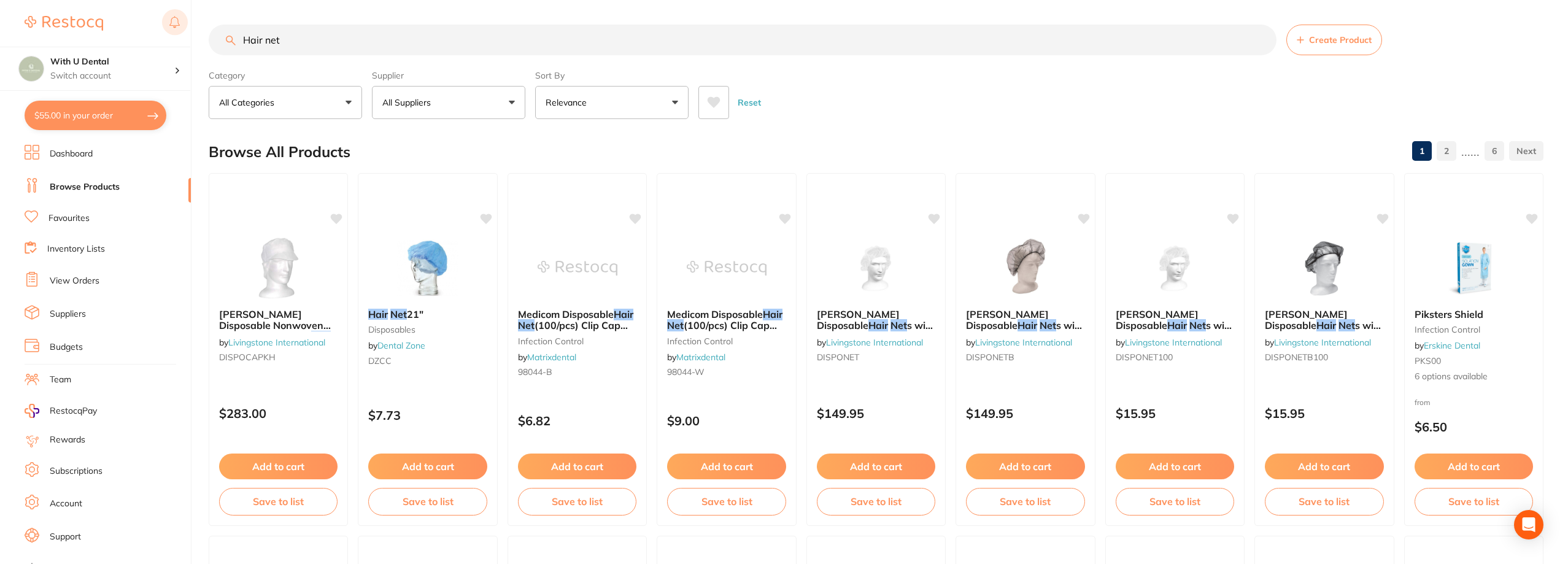
drag, startPoint x: 348, startPoint y: 33, endPoint x: 178, endPoint y: 33, distance: 170.0
click at [178, 33] on div "$55.00 With U Dental Switch account With U Dental $55.00 in your order Dashboar…" at bounding box center [784, 282] width 1568 height 564
type input "slip on nurse cap"
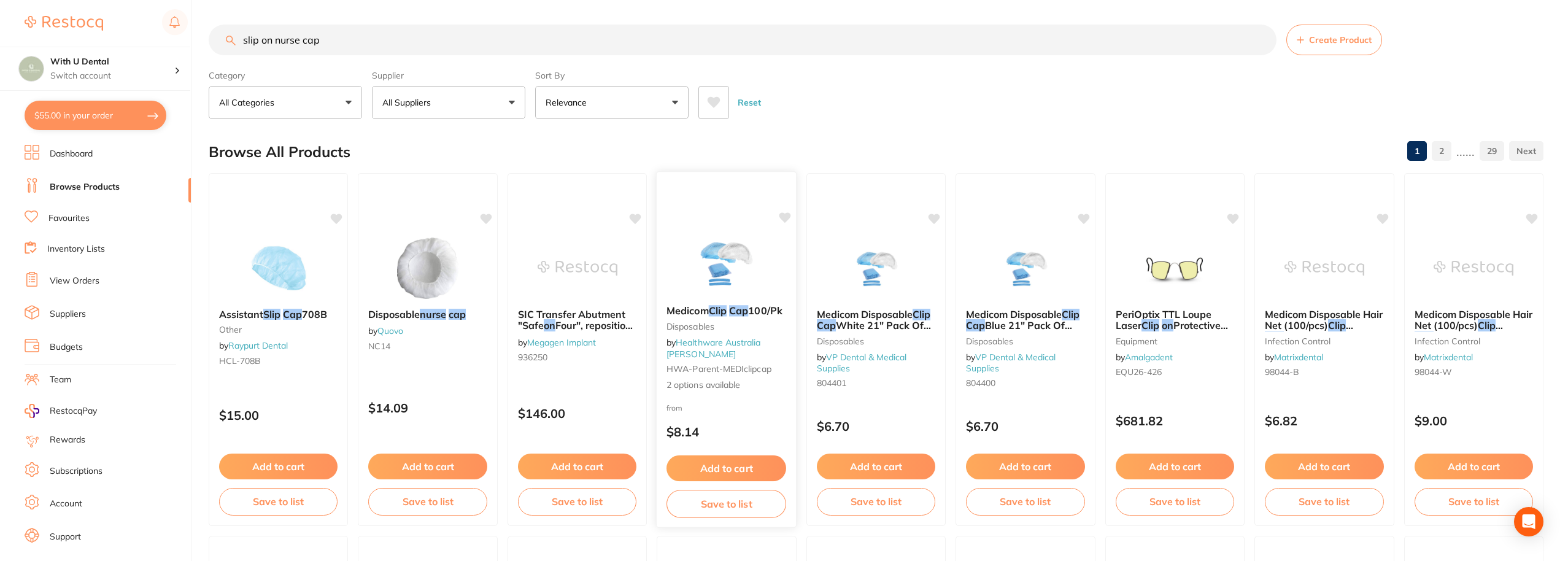
click at [707, 233] on img at bounding box center [726, 264] width 81 height 62
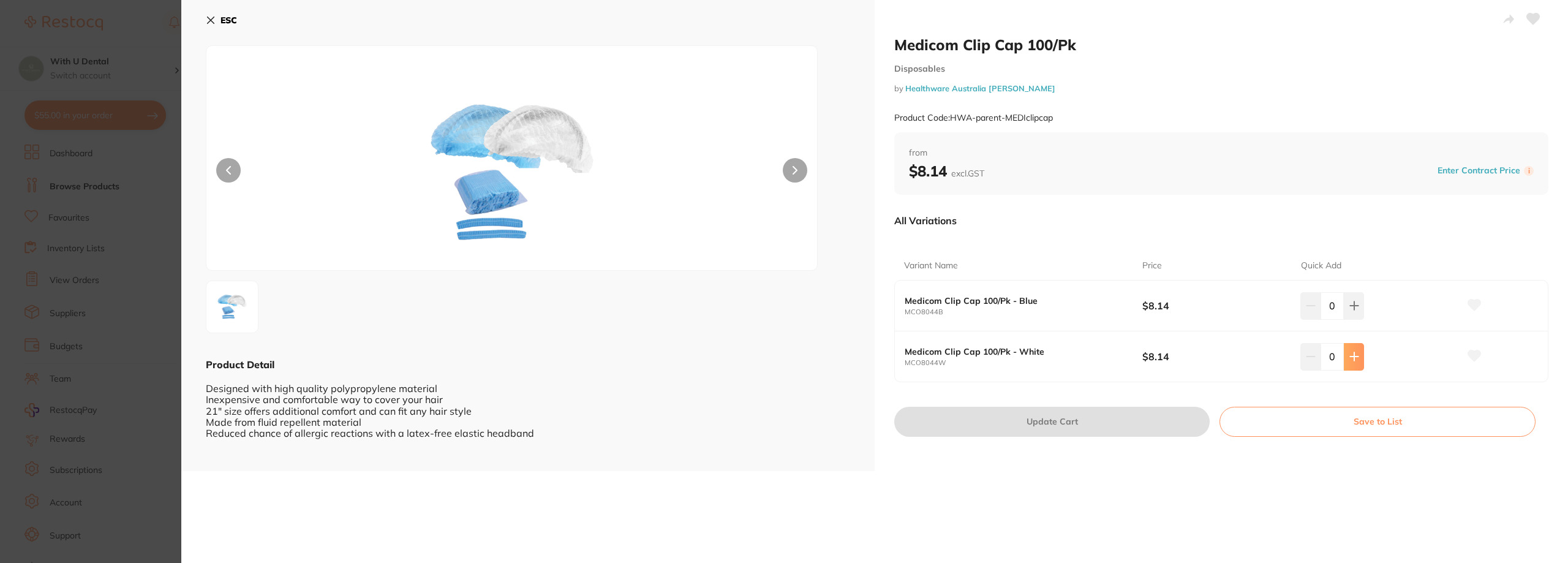
click at [855, 354] on button at bounding box center [1354, 356] width 20 height 27
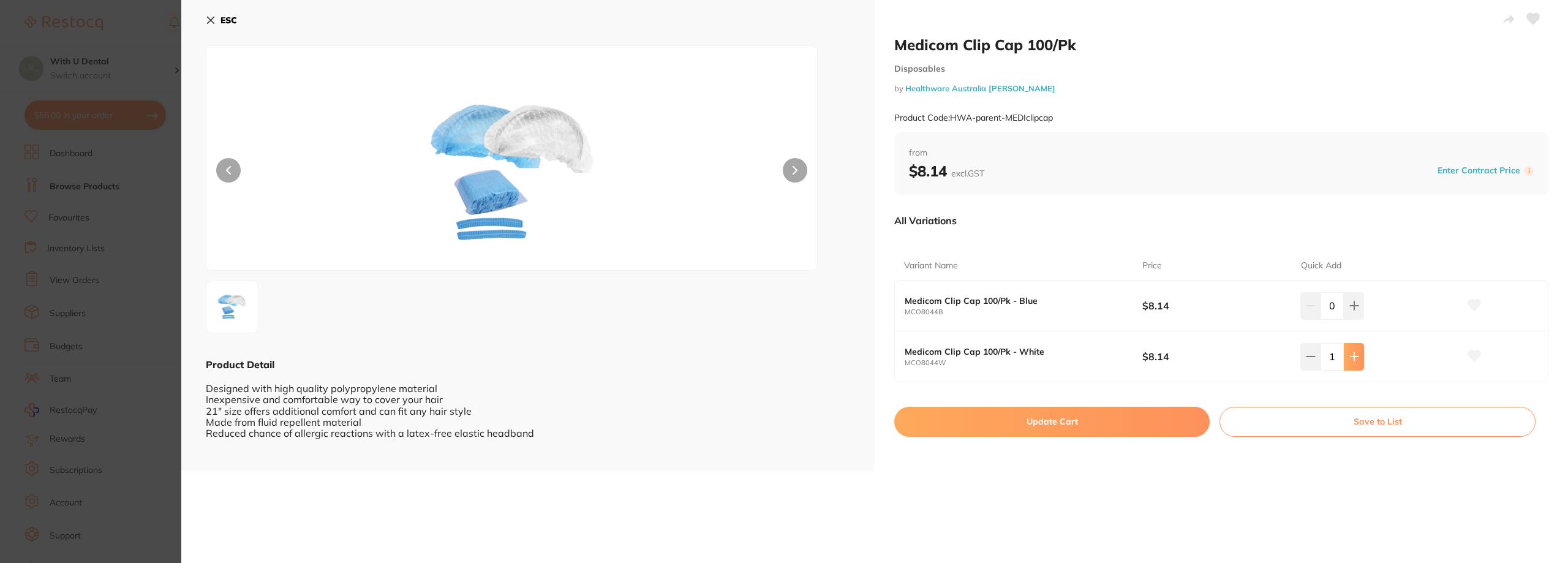
click at [855, 354] on button at bounding box center [1354, 356] width 20 height 27
click at [855, 350] on button at bounding box center [1354, 356] width 20 height 27
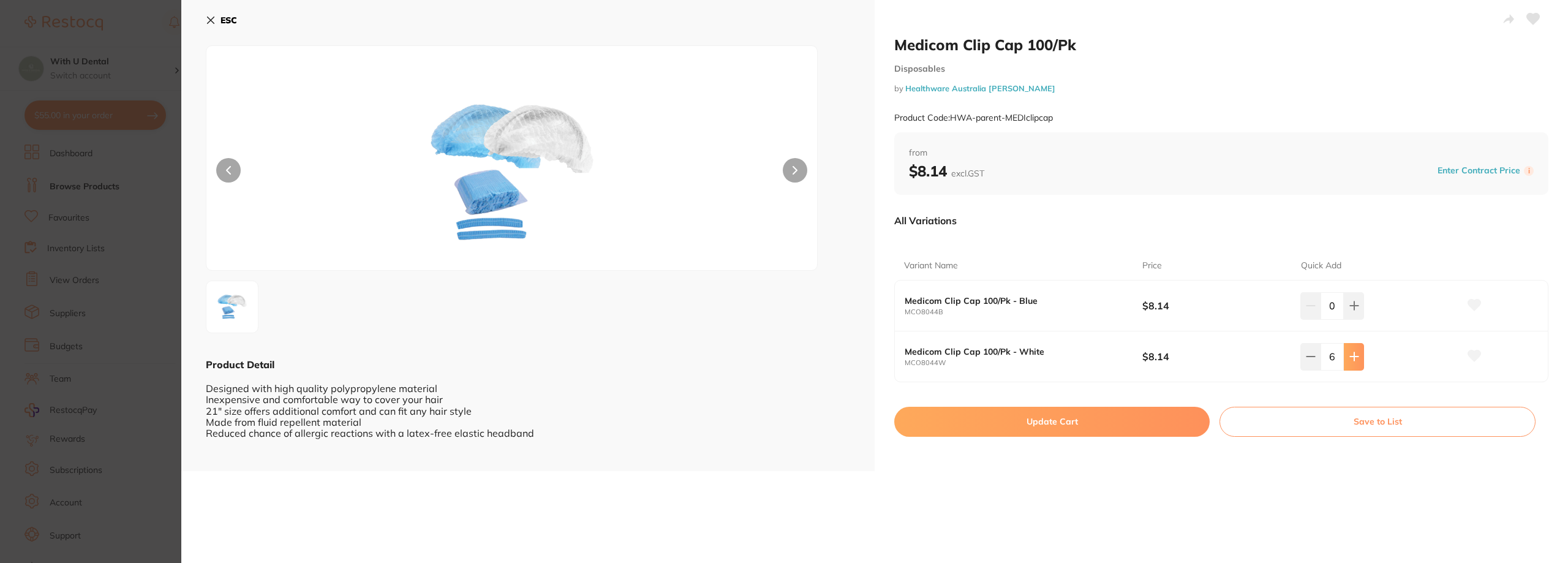
click at [855, 350] on button at bounding box center [1354, 356] width 20 height 27
type input "8"
click at [855, 411] on button "Update Cart" at bounding box center [1051, 421] width 315 height 30
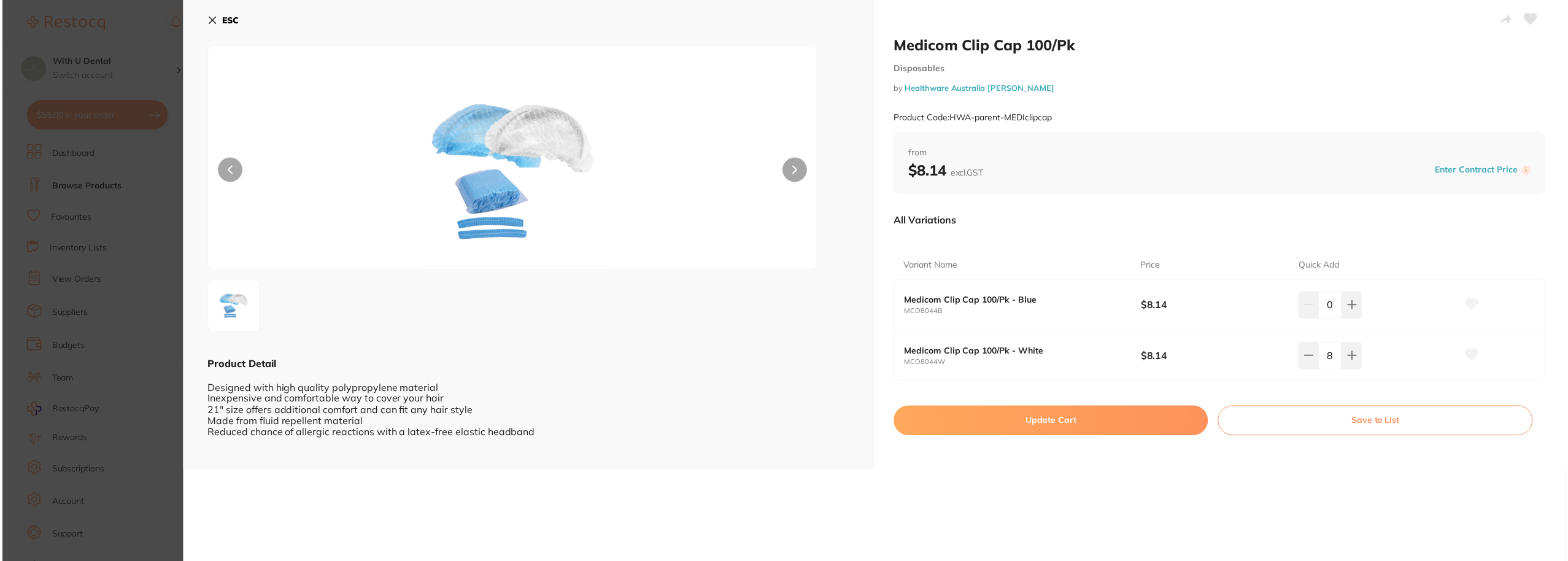
scroll to position [10, 0]
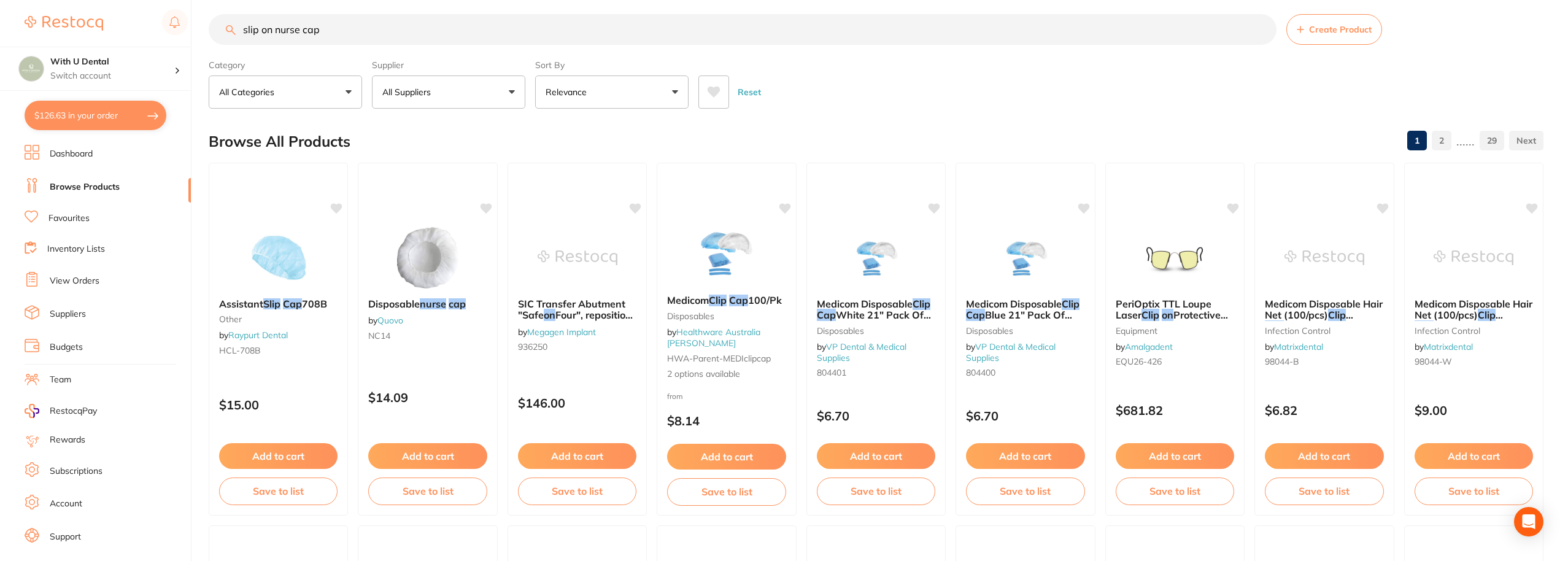
click at [75, 124] on button "$126.63 in your order" at bounding box center [95, 115] width 142 height 30
checkbox input "true"
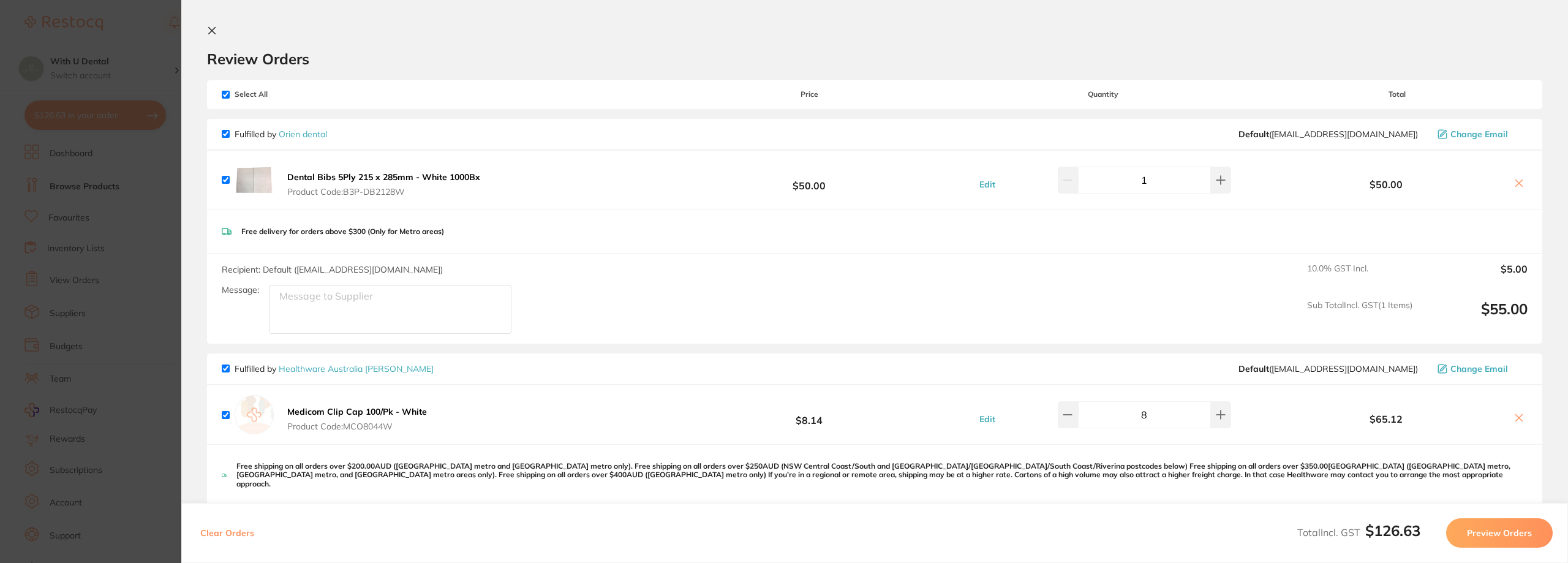
click at [210, 29] on icon at bounding box center [211, 31] width 6 height 6
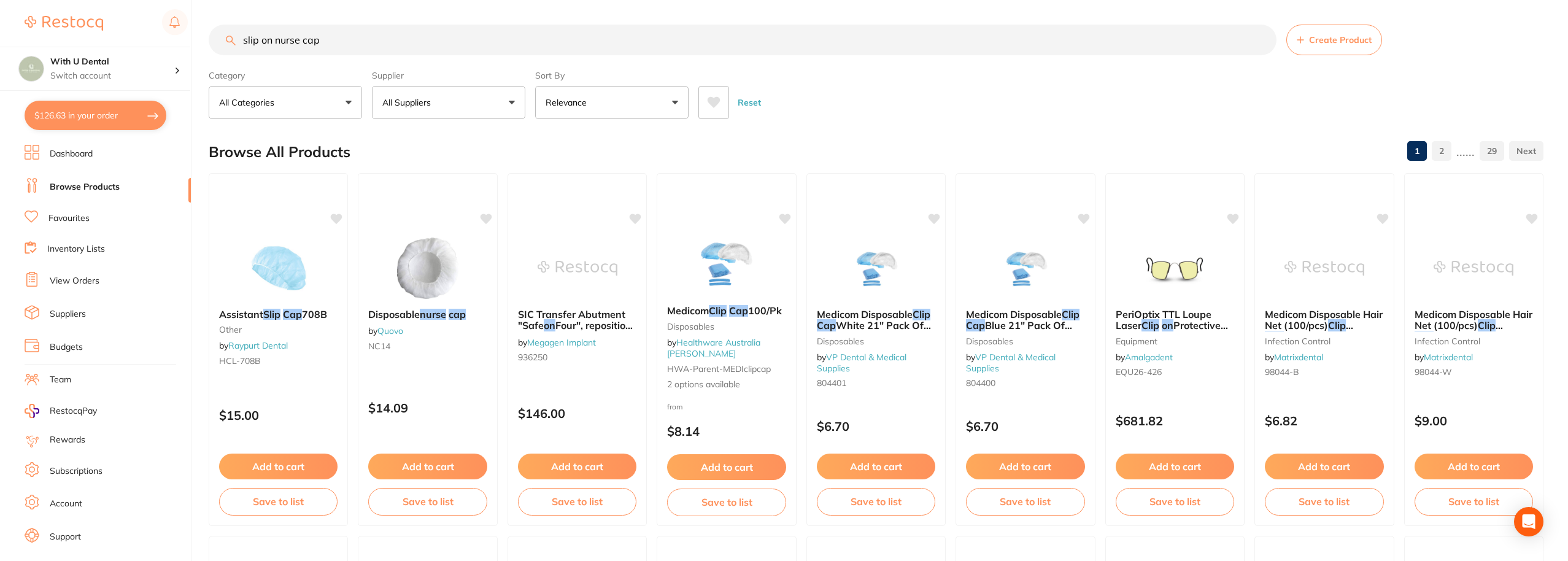
drag, startPoint x: 369, startPoint y: 39, endPoint x: 95, endPoint y: -13, distance: 278.9
click at [95, 0] on html "$126.63 With U Dental Switch account With U Dental $126.63 in your order Dashbo…" at bounding box center [784, 280] width 1568 height 561
click at [329, 41] on input "slip on nurse cap" at bounding box center [743, 39] width 1068 height 31
type input "s"
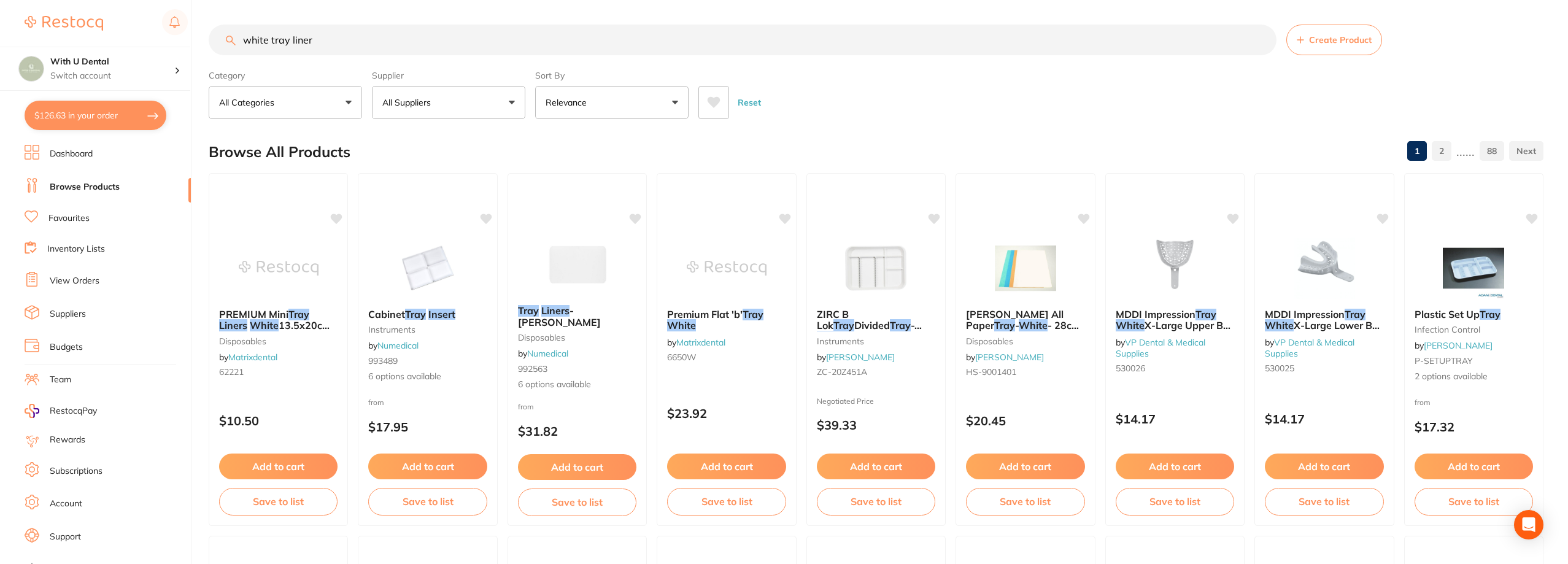
type input "white tray liner"
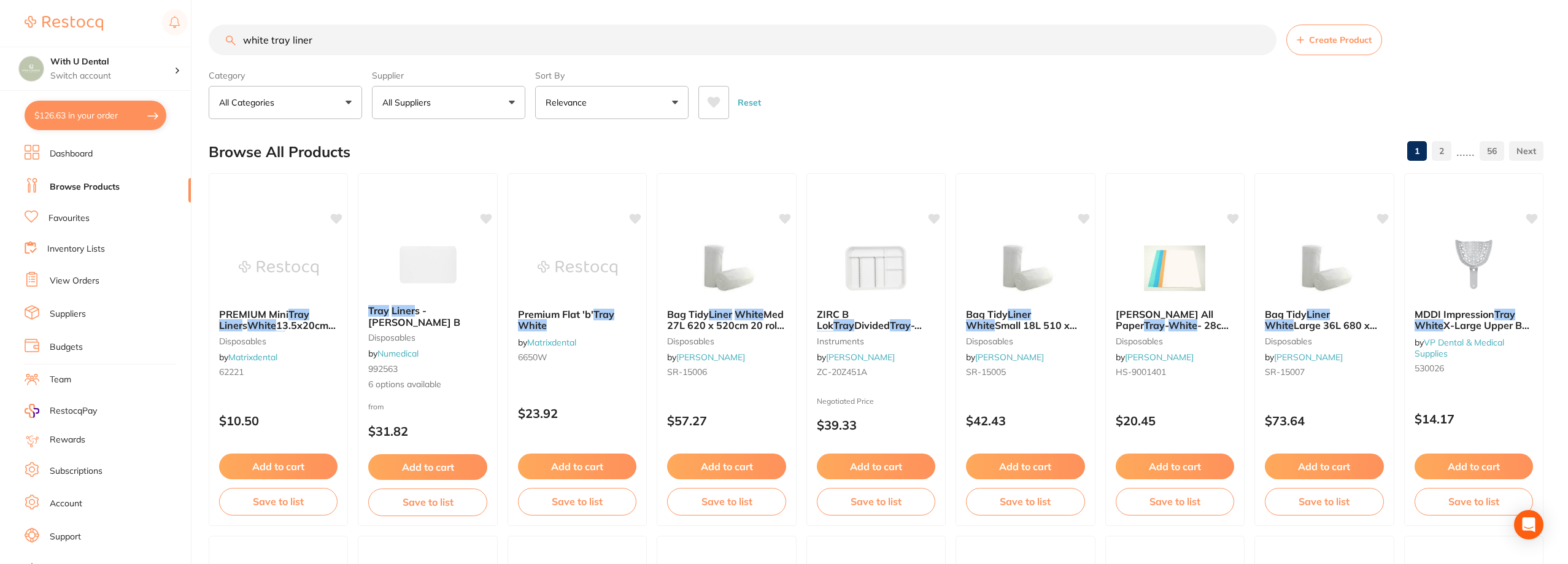
click at [62, 105] on button "$126.63 in your order" at bounding box center [95, 115] width 142 height 30
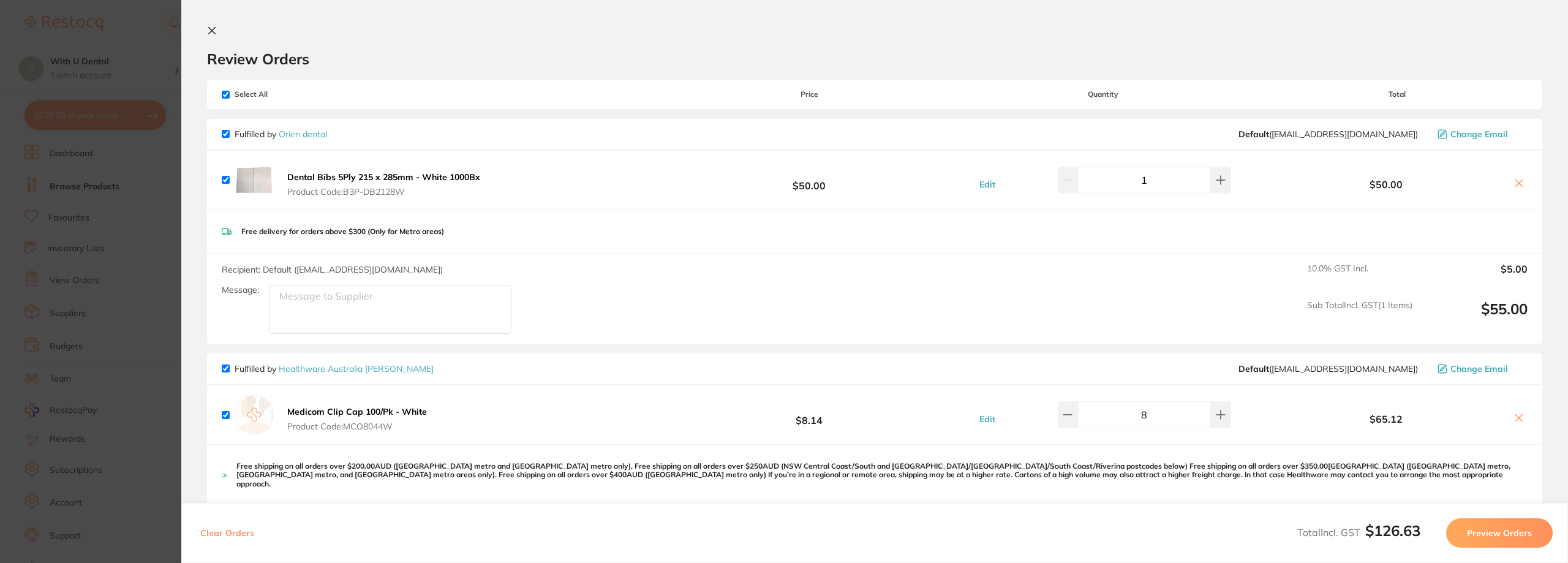
click at [221, 29] on button at bounding box center [214, 31] width 15 height 12
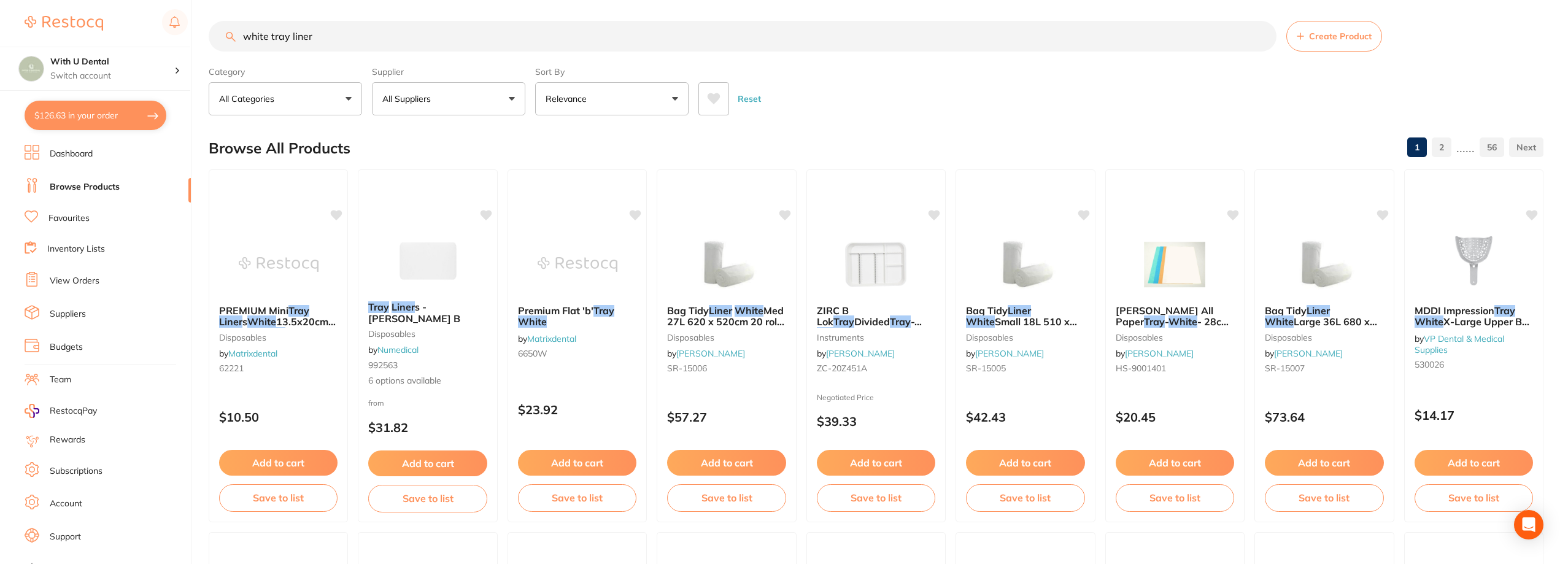
scroll to position [1, 0]
drag, startPoint x: 334, startPoint y: 41, endPoint x: 231, endPoint y: 54, distance: 103.8
click at [231, 54] on section "white tray liner Create Product Category All Categories All Categories 3D Print…" at bounding box center [876, 68] width 1335 height 95
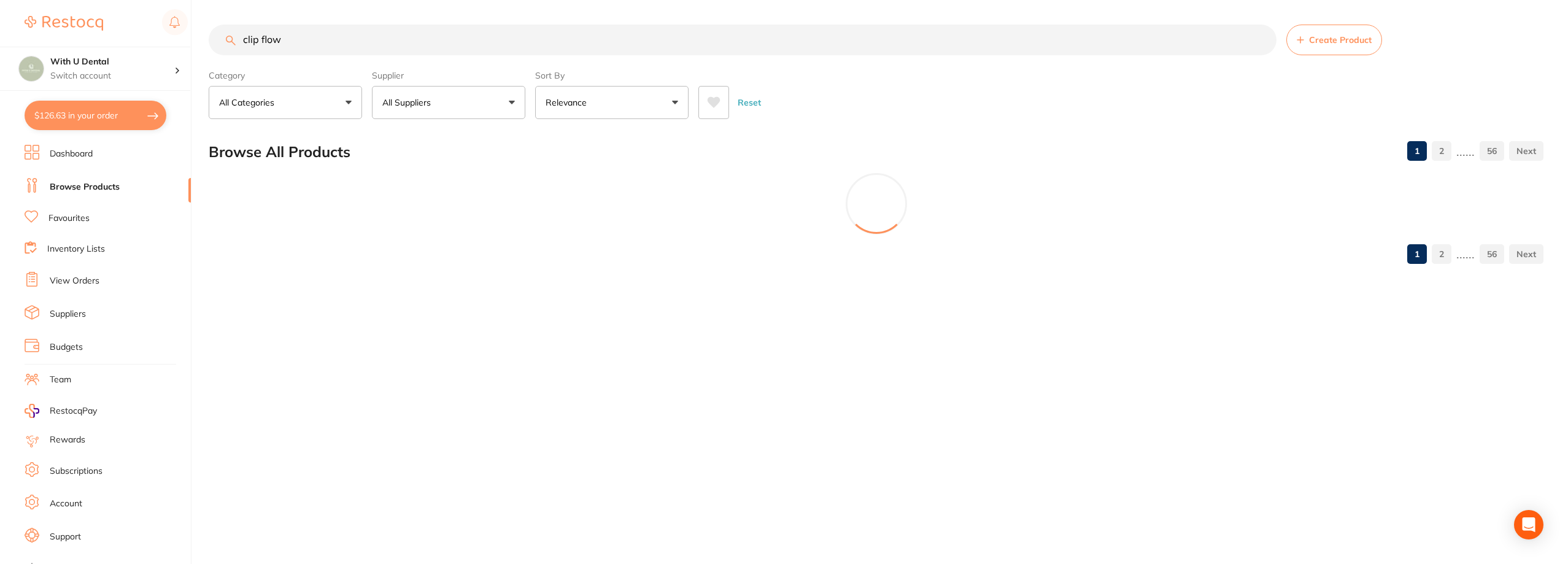
scroll to position [0, 0]
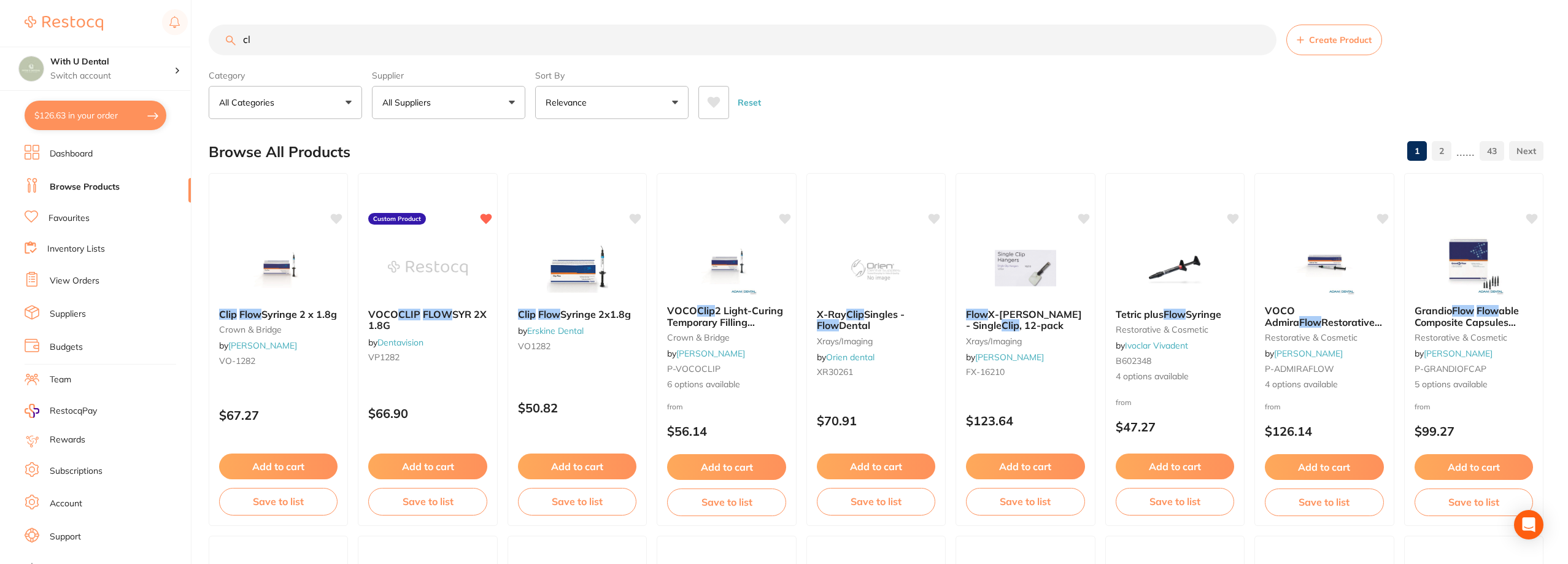
type input "c"
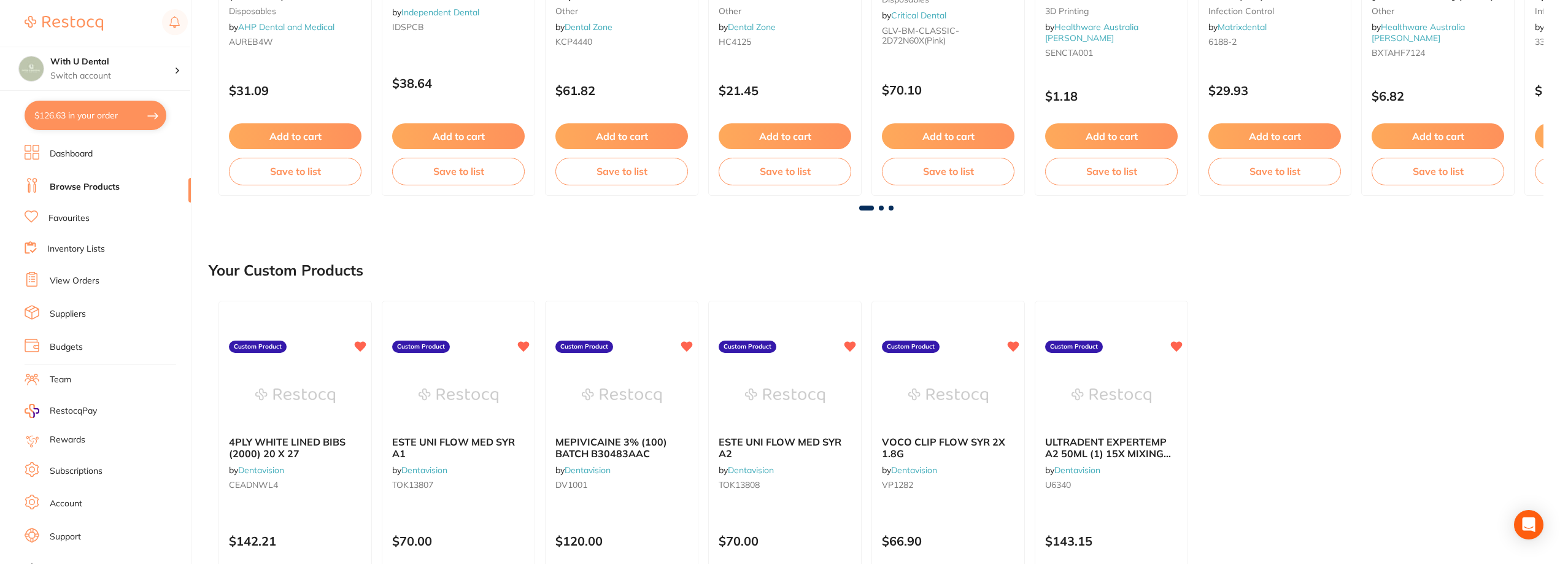
scroll to position [368, 0]
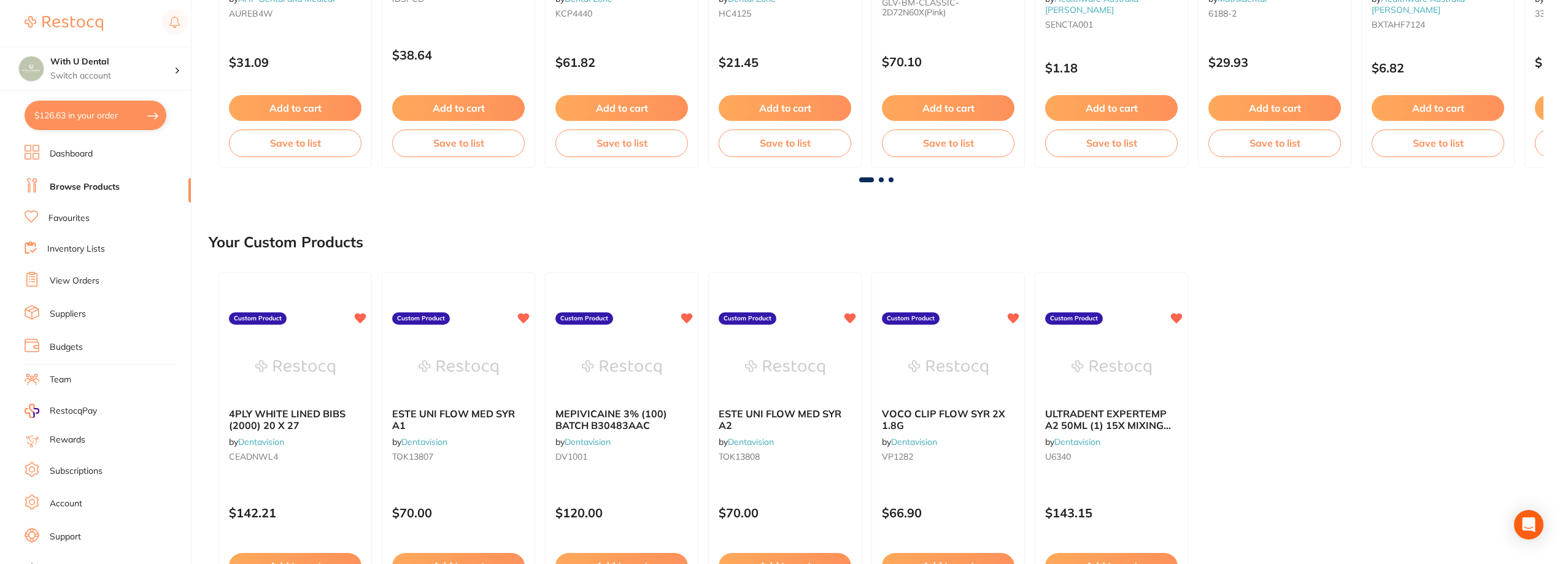
click at [881, 177] on span at bounding box center [881, 179] width 5 height 5
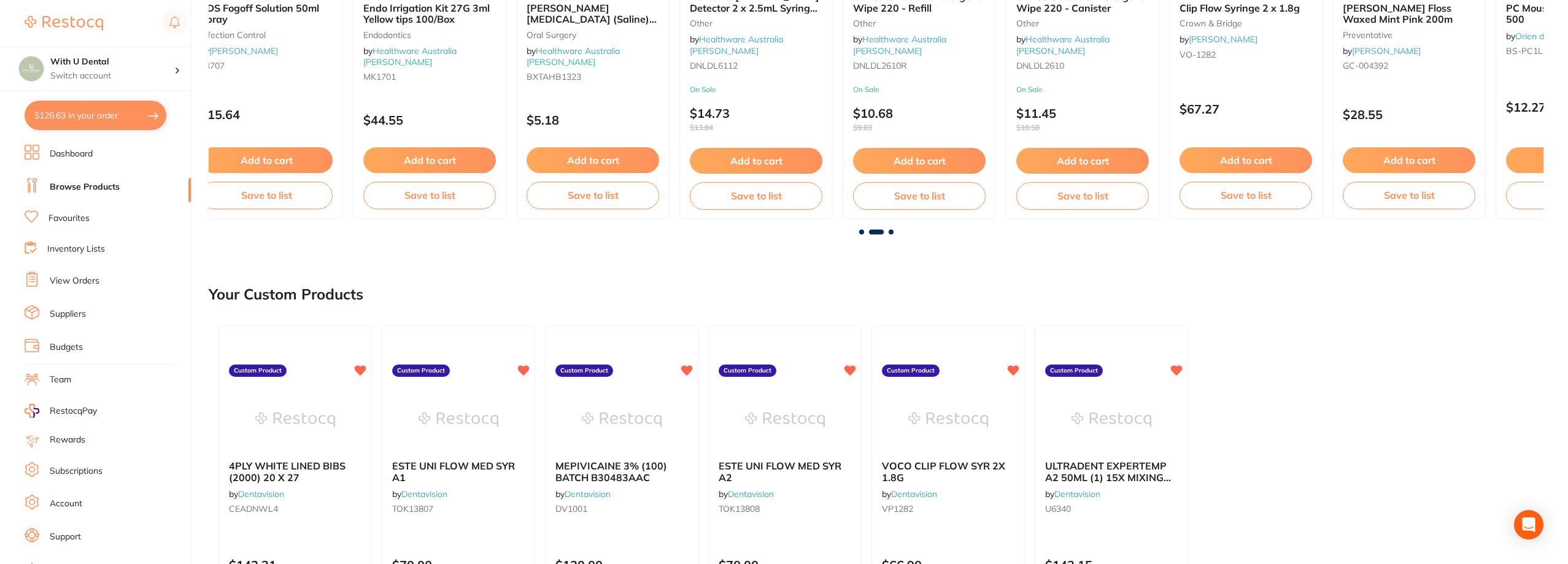
scroll to position [122, 0]
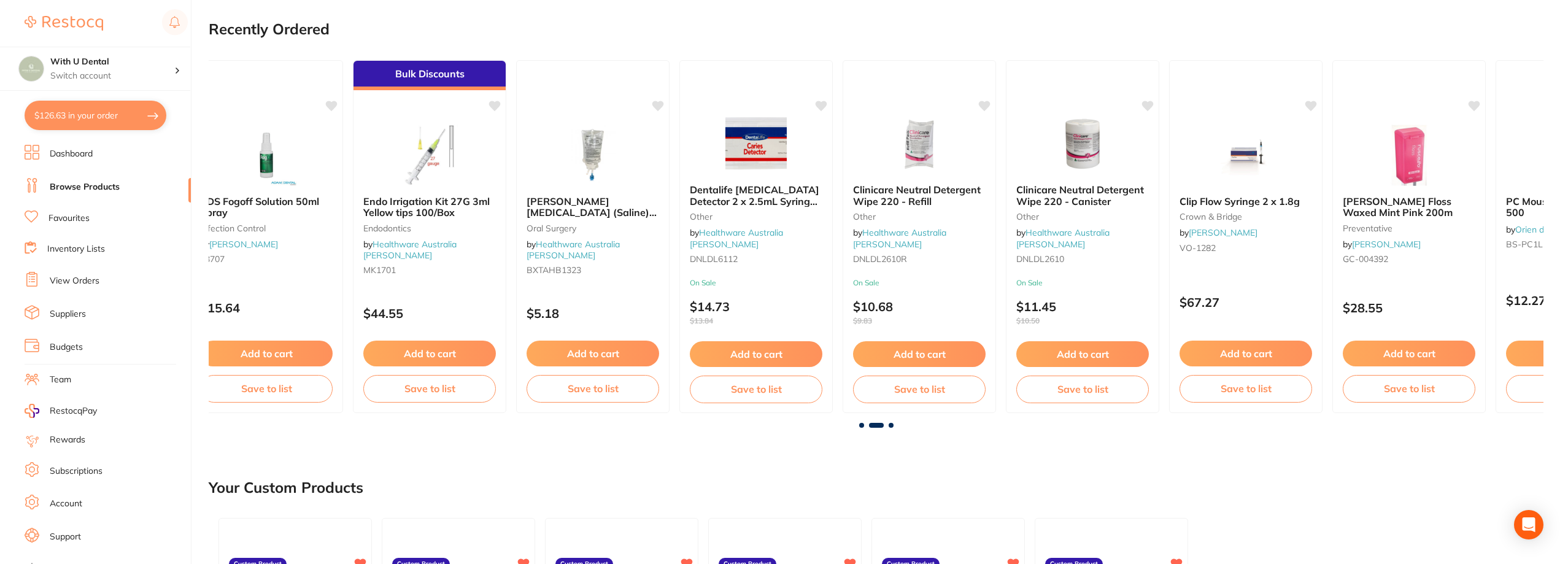
click at [892, 425] on span at bounding box center [890, 425] width 5 height 5
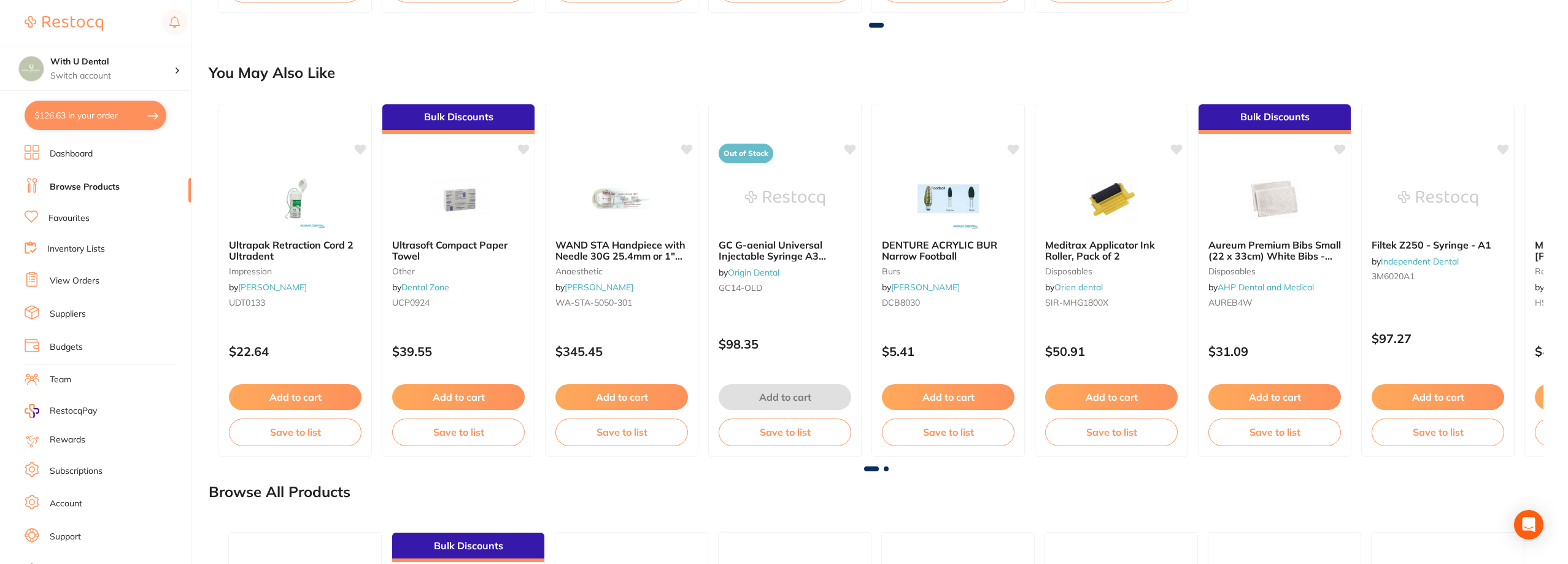
scroll to position [981, 0]
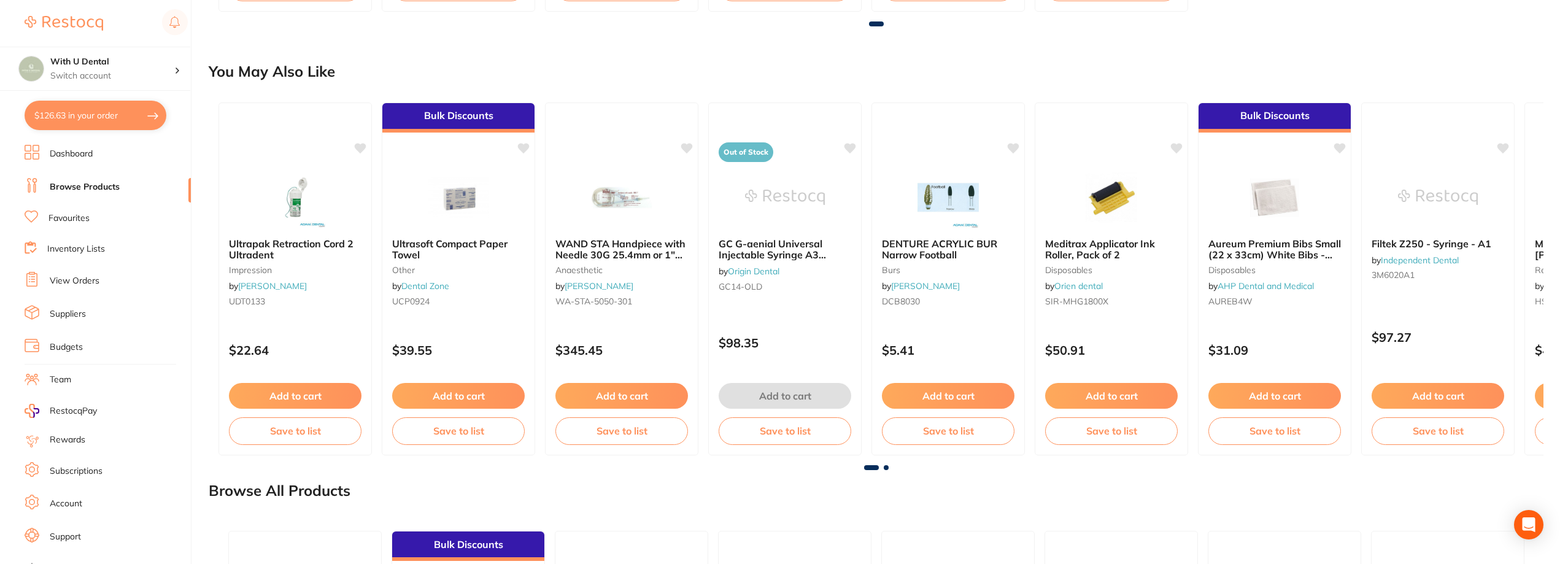
click at [884, 467] on span at bounding box center [886, 467] width 5 height 5
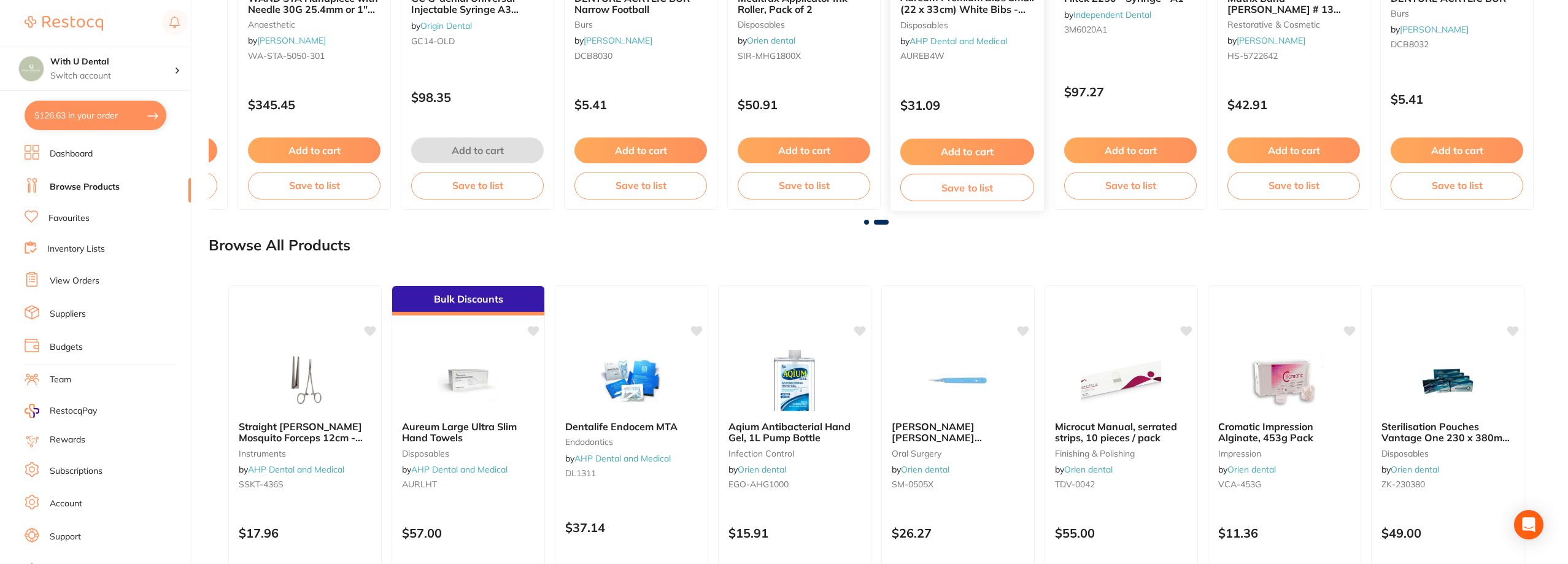
scroll to position [1350, 0]
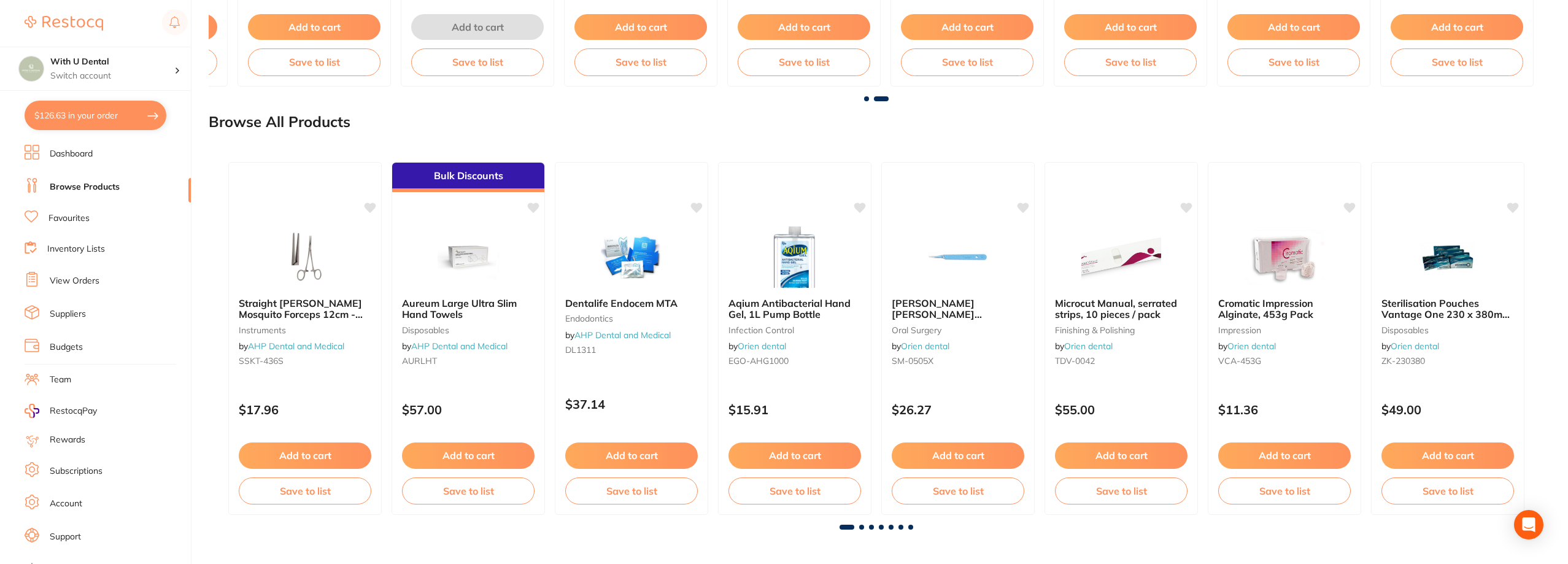
click at [862, 530] on span at bounding box center [862, 526] width 5 height 5
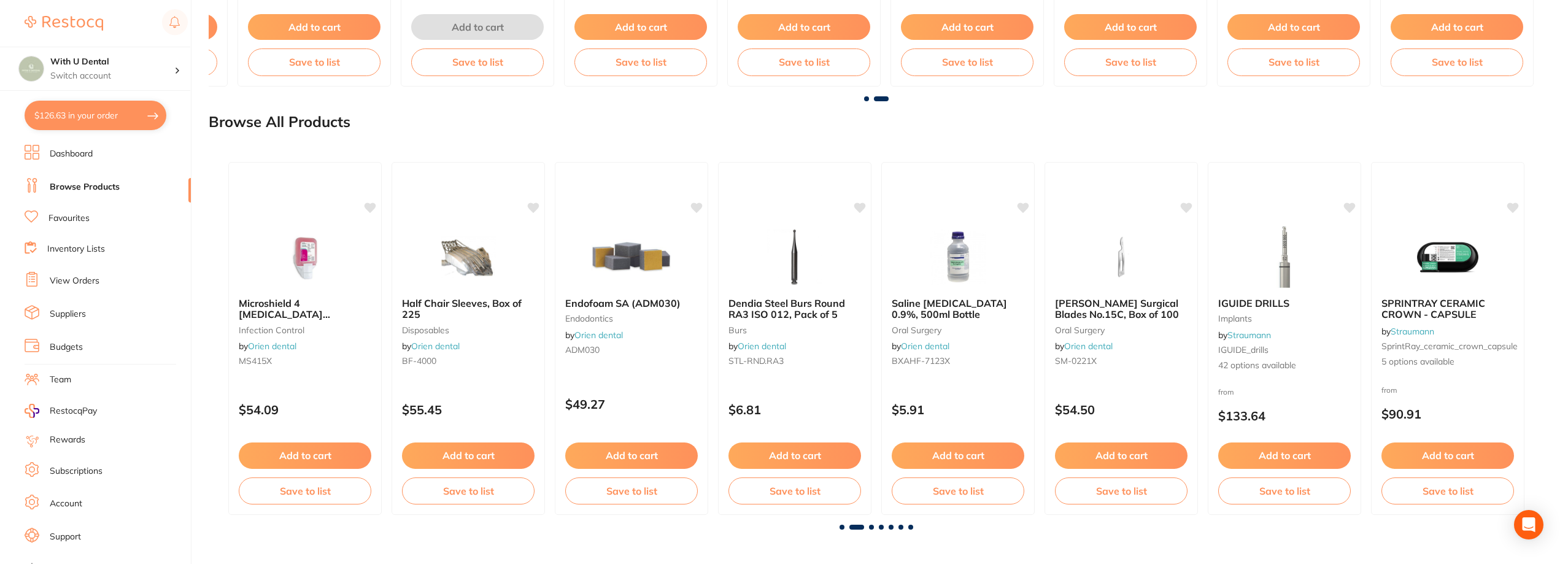
scroll to position [0, 1315]
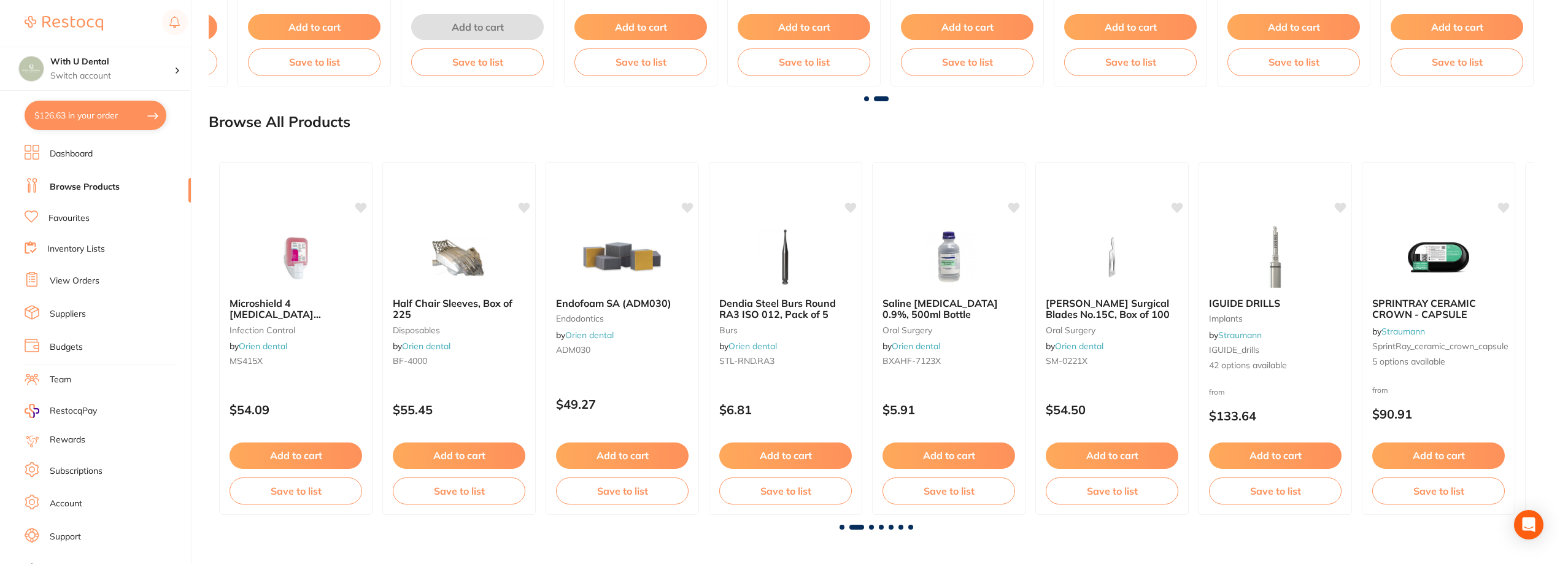
click at [870, 526] on span at bounding box center [871, 526] width 5 height 5
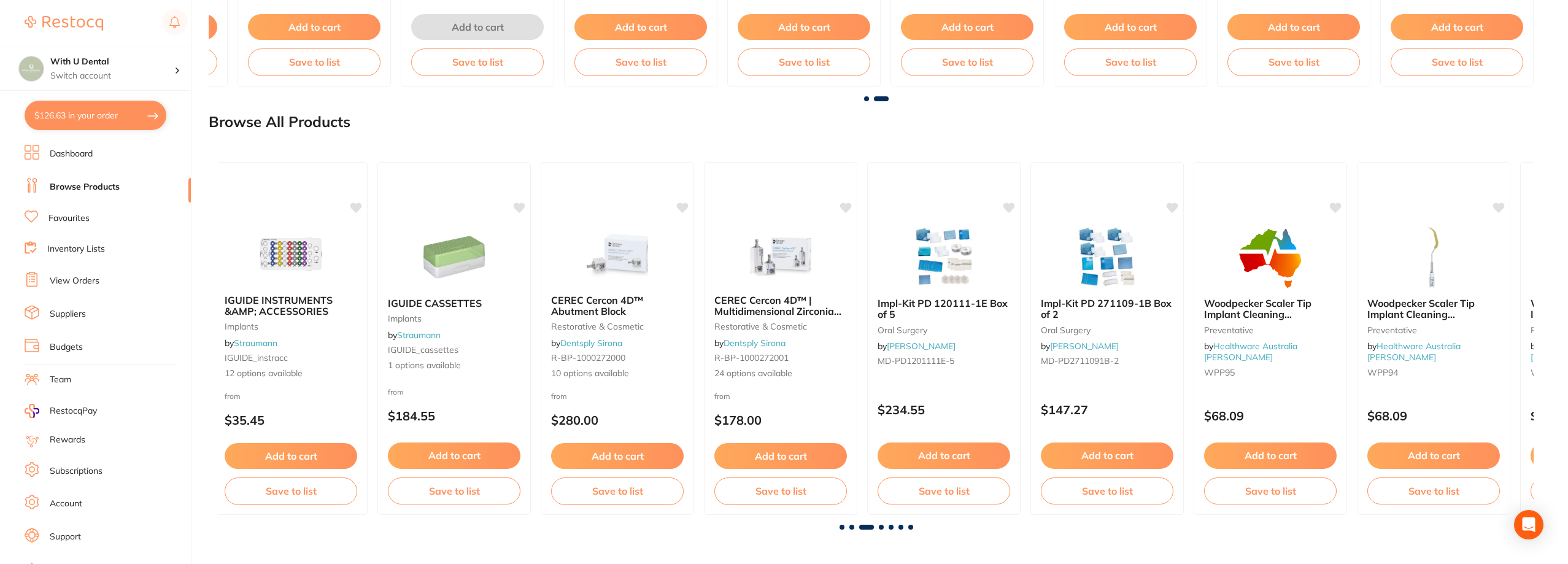
scroll to position [0, 2631]
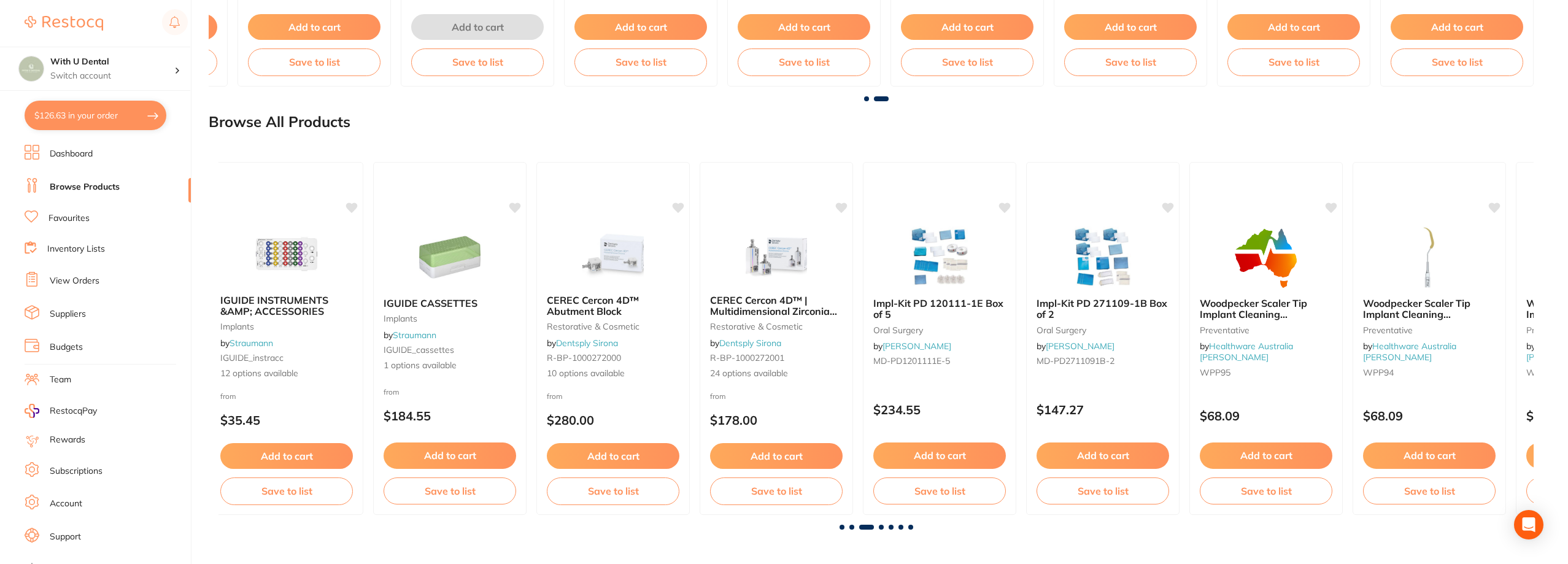
click at [881, 526] on span at bounding box center [881, 526] width 5 height 5
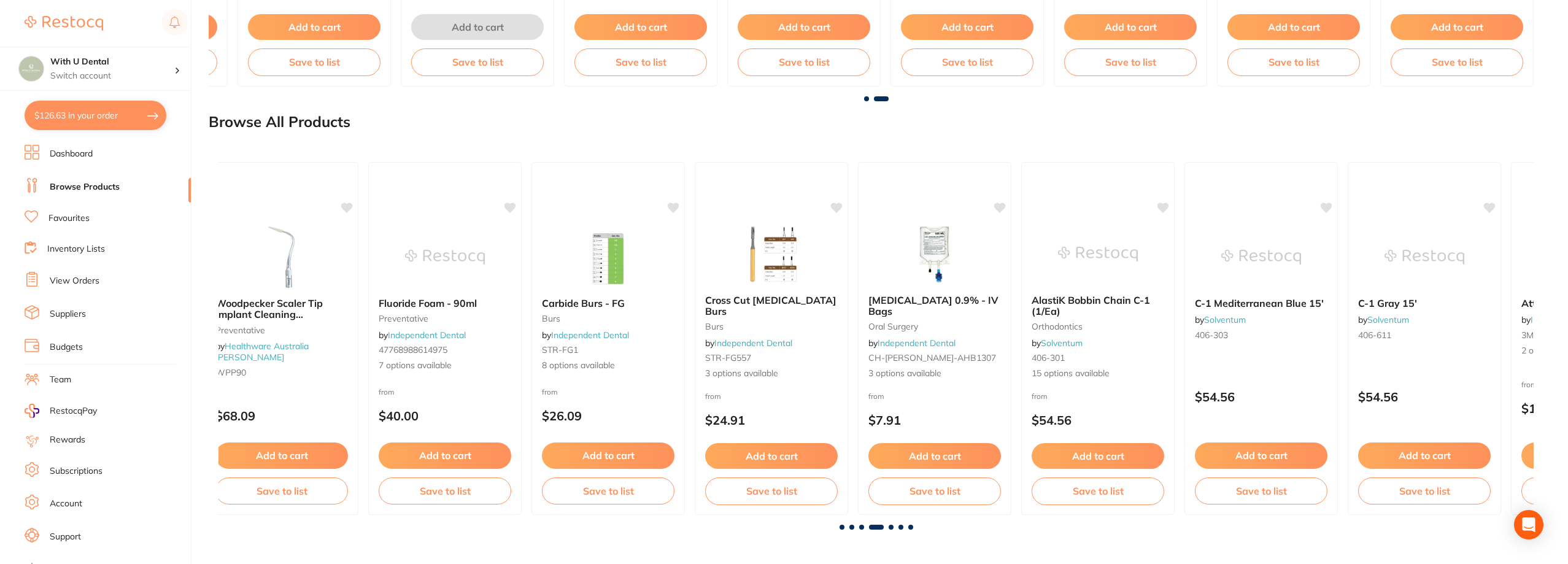
scroll to position [0, 3946]
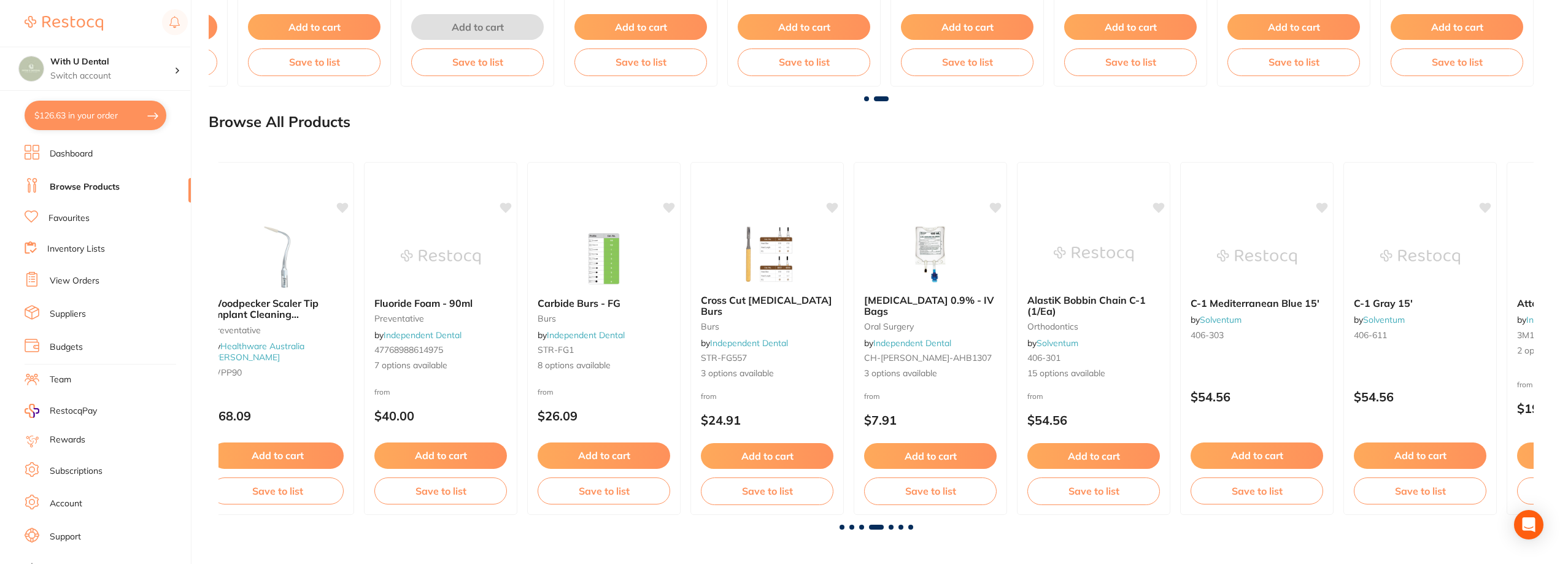
click at [890, 526] on span at bounding box center [890, 526] width 5 height 5
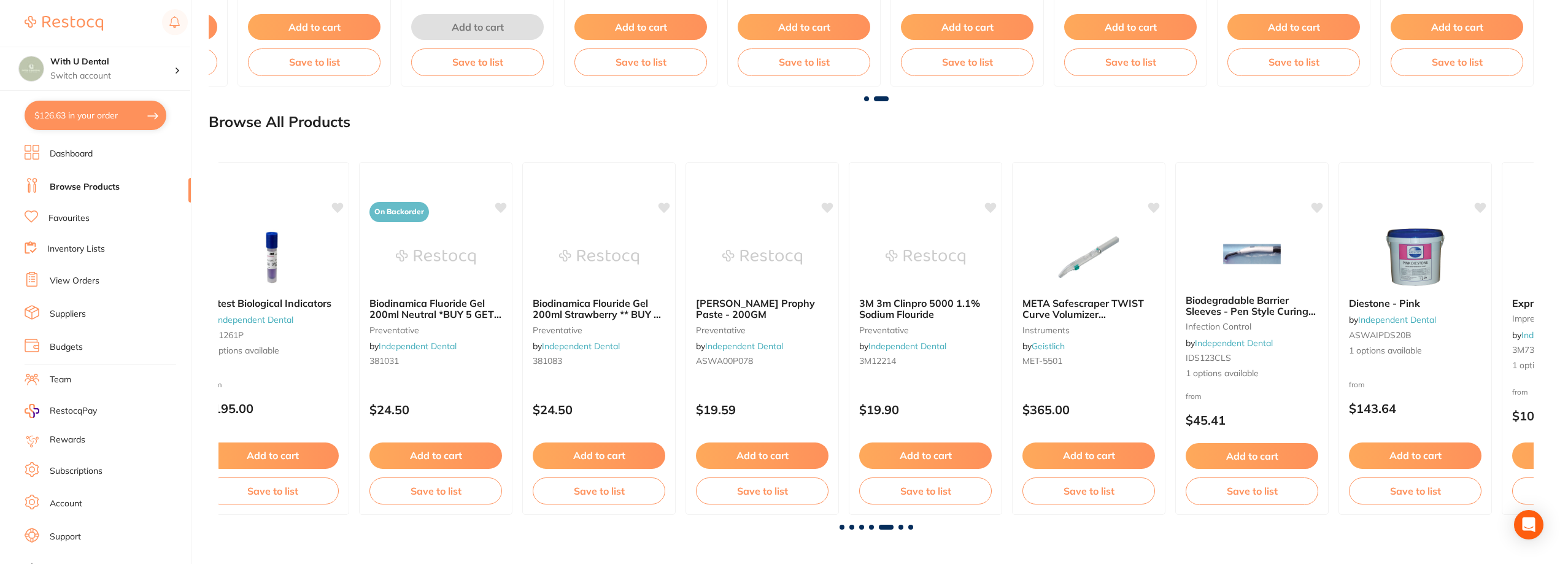
scroll to position [0, 5261]
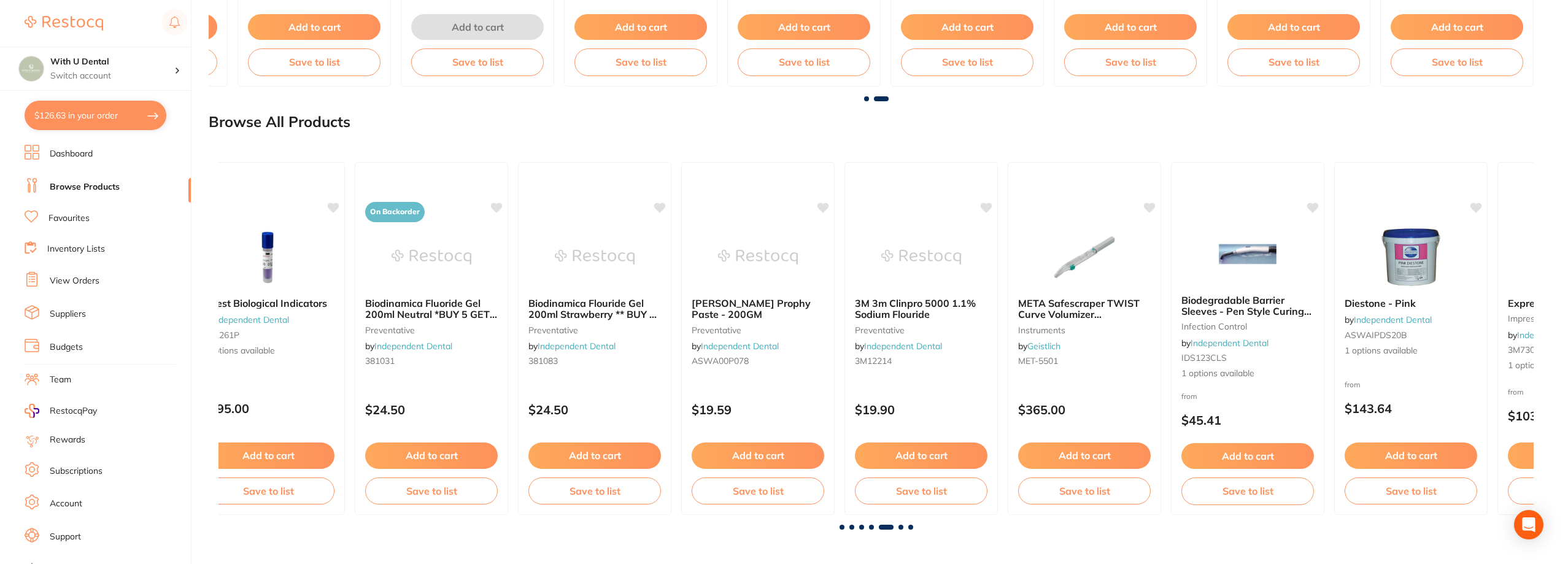
click at [901, 524] on span at bounding box center [901, 526] width 5 height 5
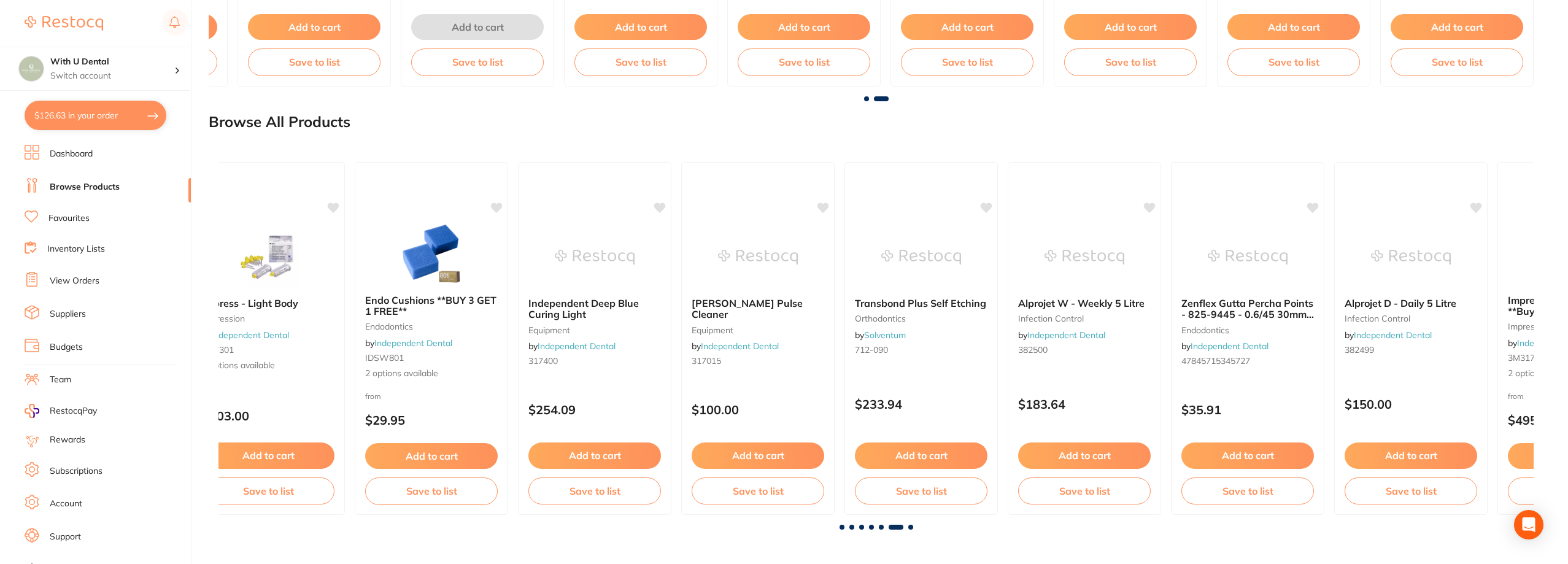
scroll to position [0, 6577]
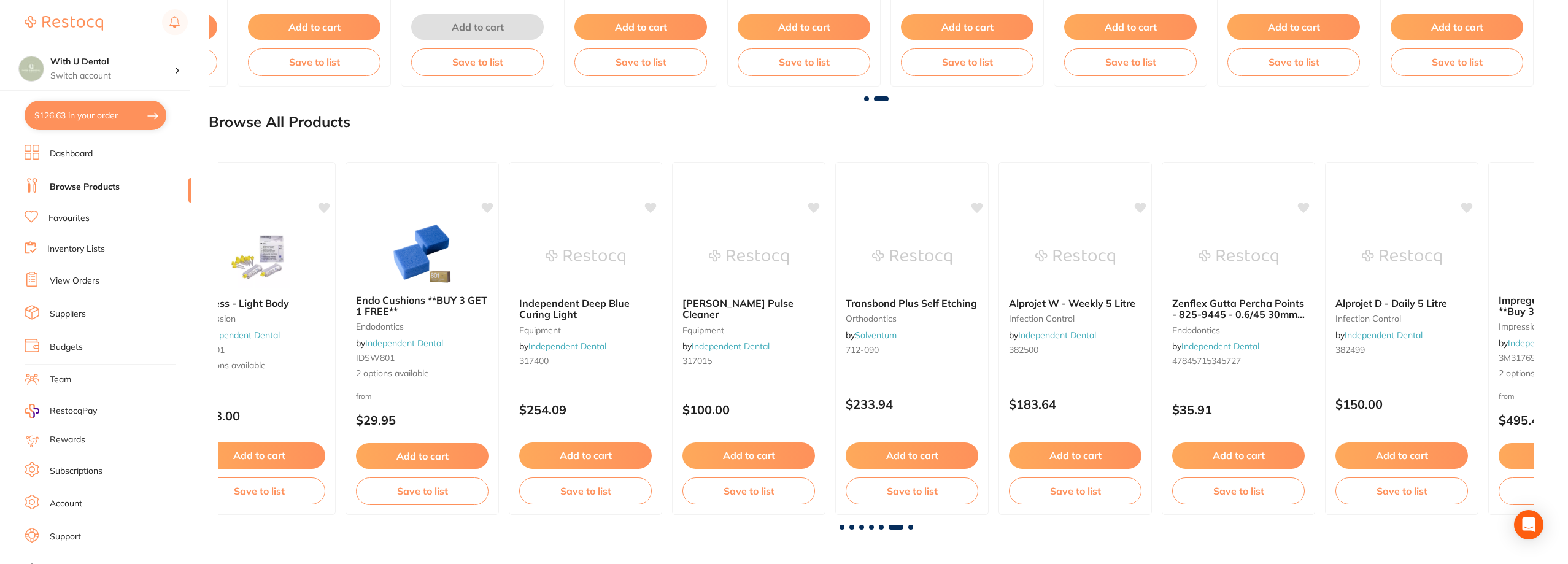
click at [910, 528] on span at bounding box center [910, 526] width 5 height 5
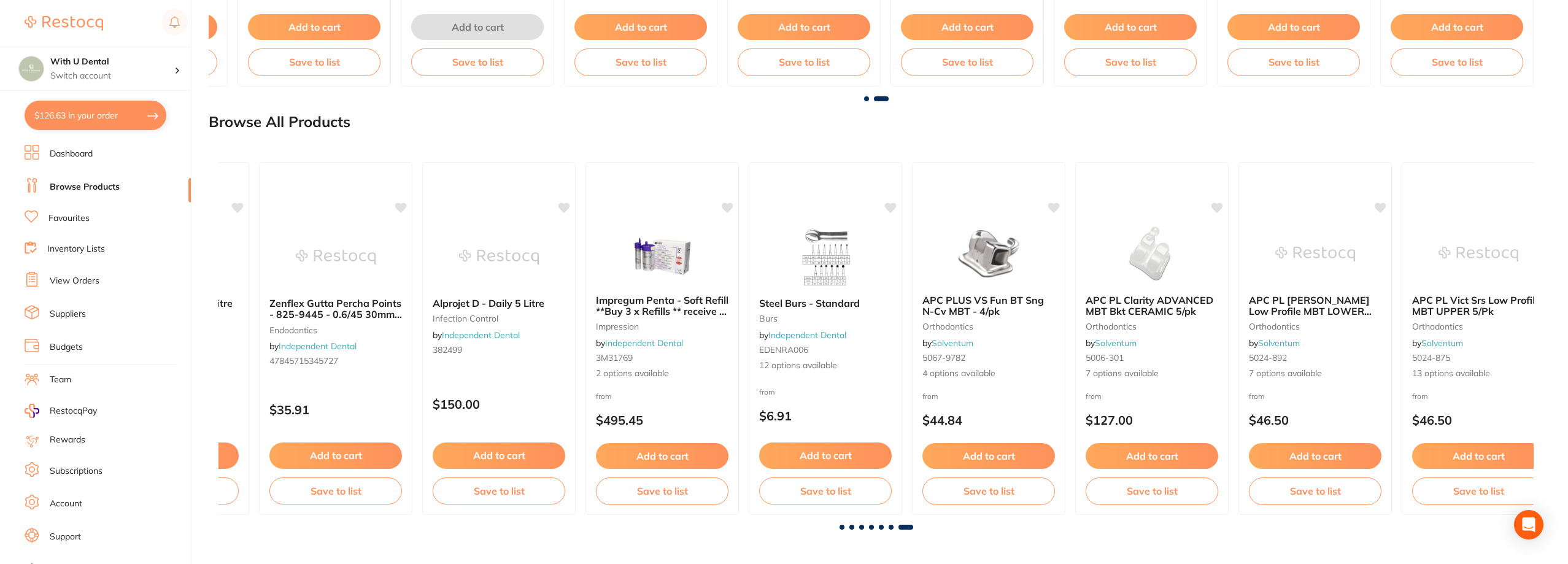
scroll to position [0, 7510]
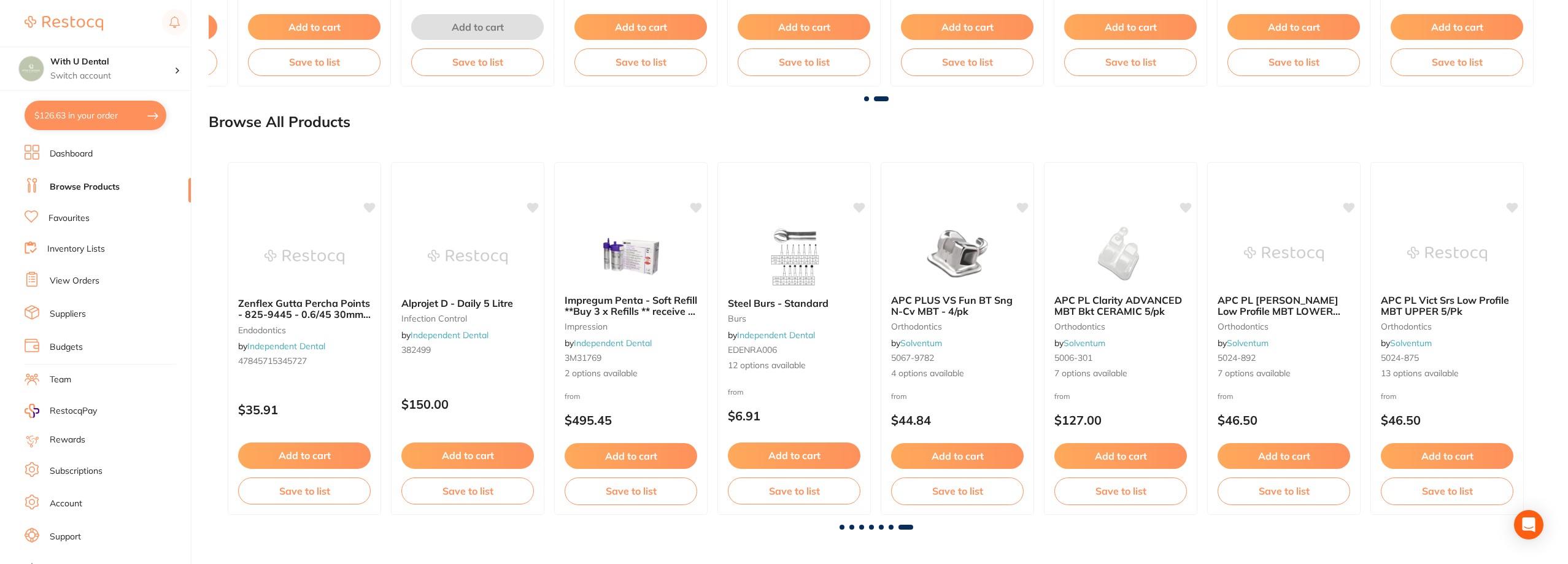
click at [302, 128] on h2 "Browse All Products" at bounding box center [279, 122] width 142 height 18
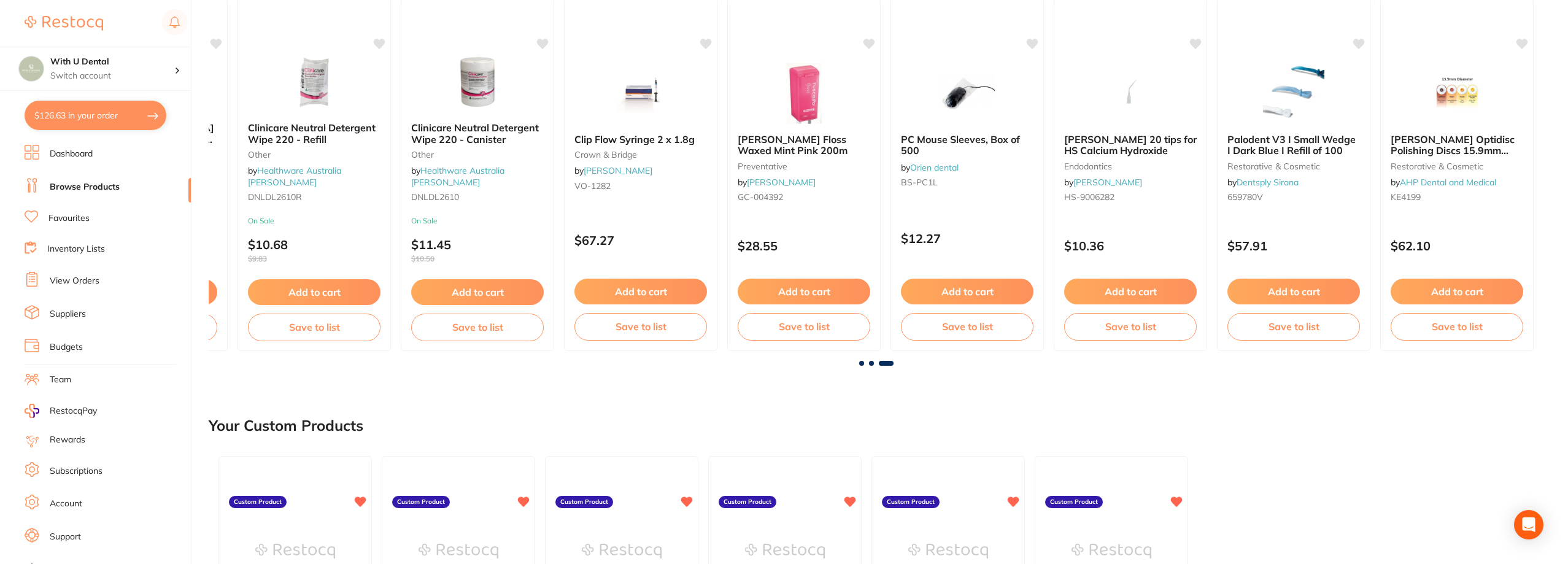
scroll to position [0, 0]
